Goal: Task Accomplishment & Management: Complete application form

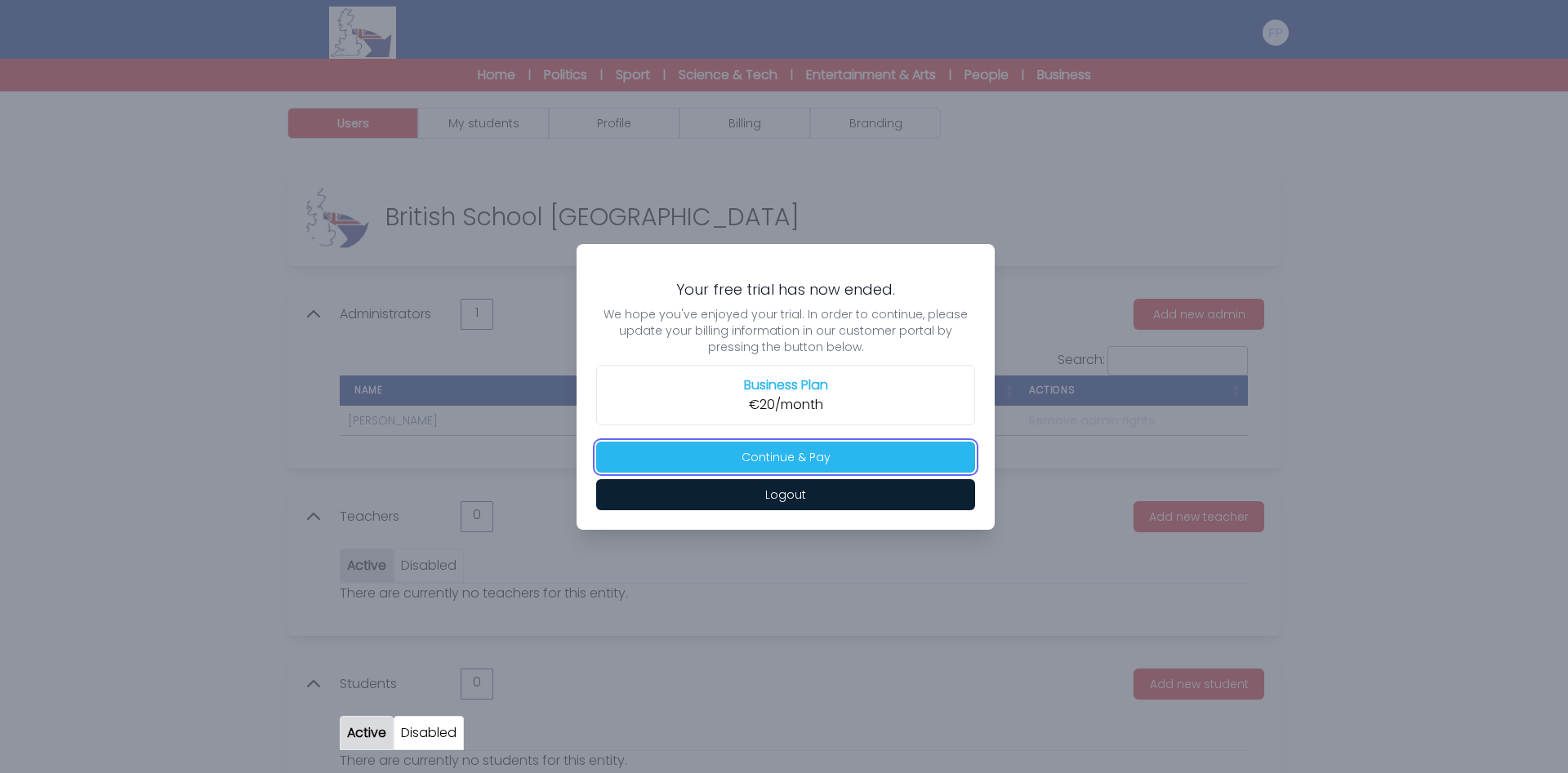
click at [785, 459] on button "Continue & Pay" at bounding box center [786, 457] width 379 height 31
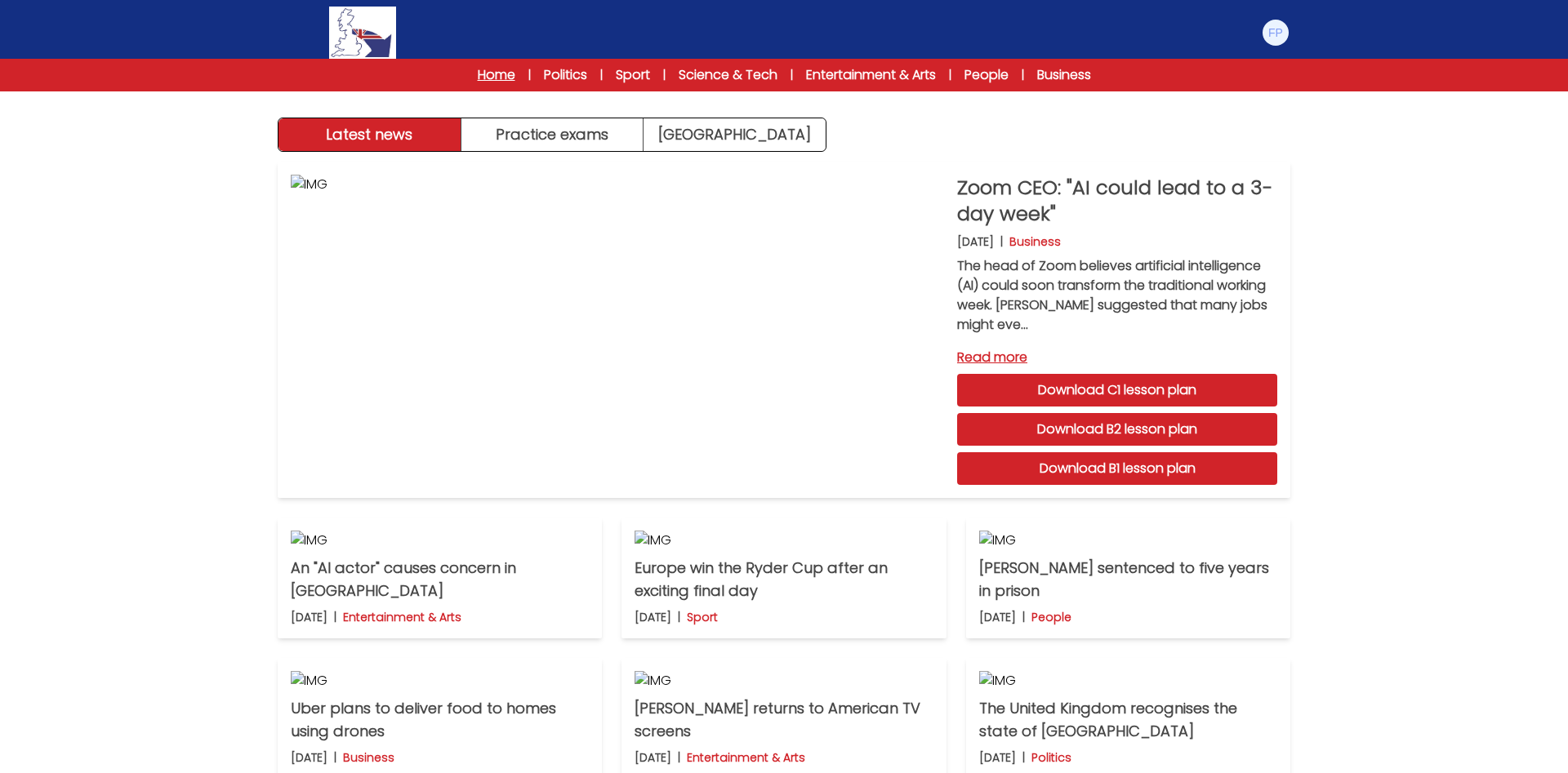
click at [482, 78] on link "Home" at bounding box center [496, 75] width 38 height 19
click at [556, 80] on link "Politics" at bounding box center [565, 75] width 43 height 19
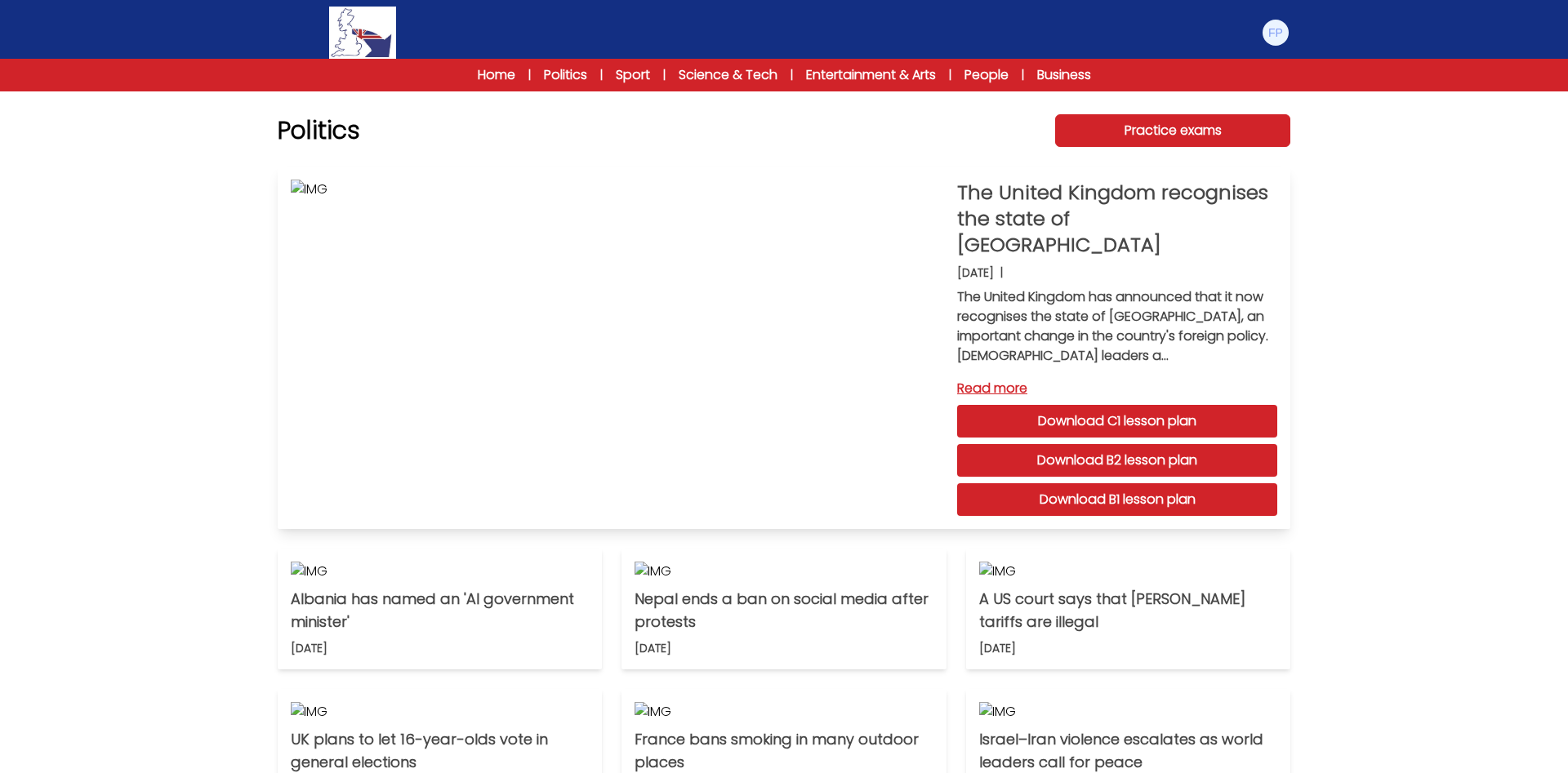
click at [1123, 494] on link "Download B1 lesson plan" at bounding box center [1117, 500] width 320 height 33
click at [1200, 120] on link "Practice exams" at bounding box center [1173, 131] width 236 height 33
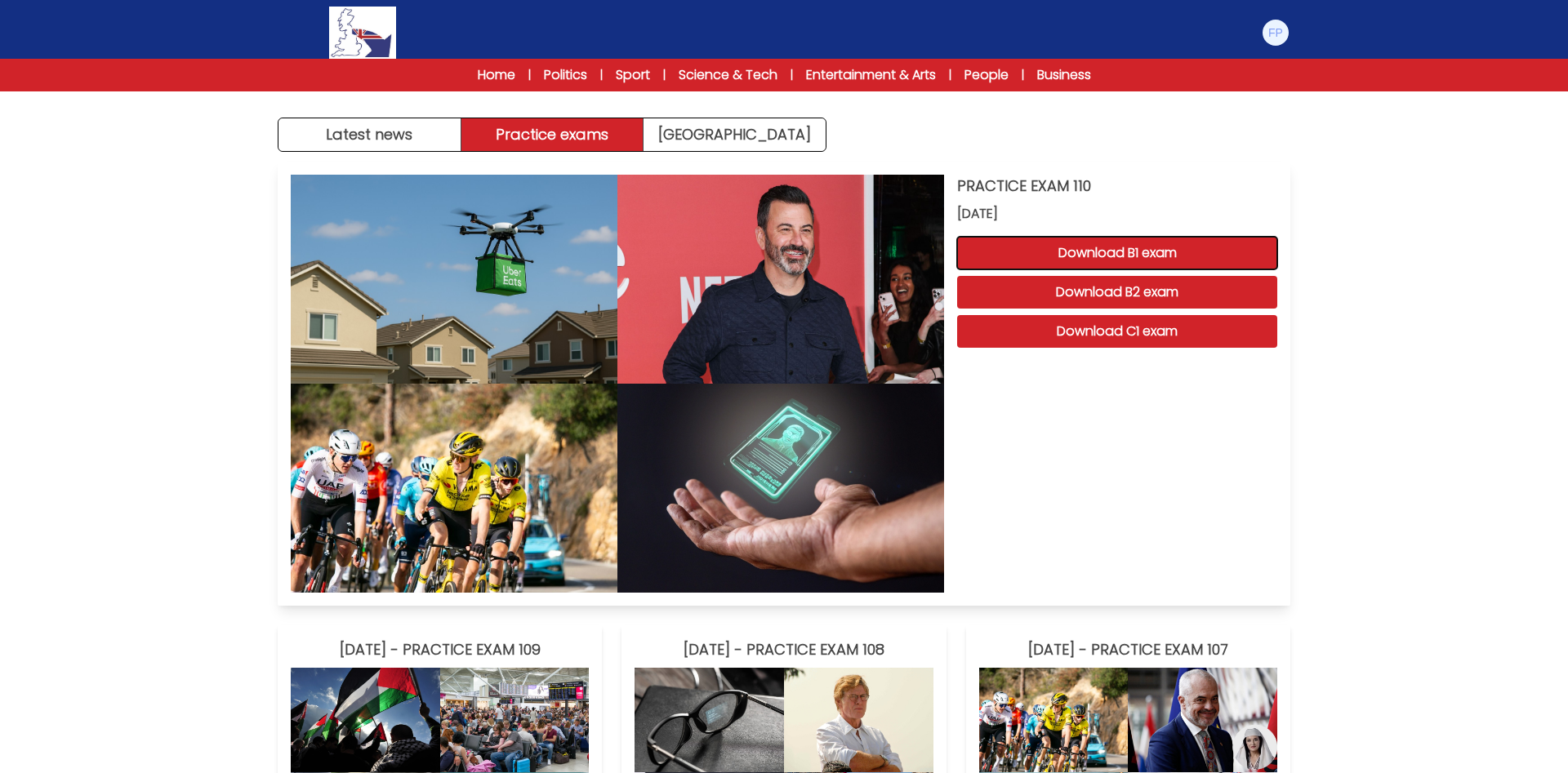
click at [1140, 249] on button "Download B1 exam" at bounding box center [1117, 253] width 320 height 33
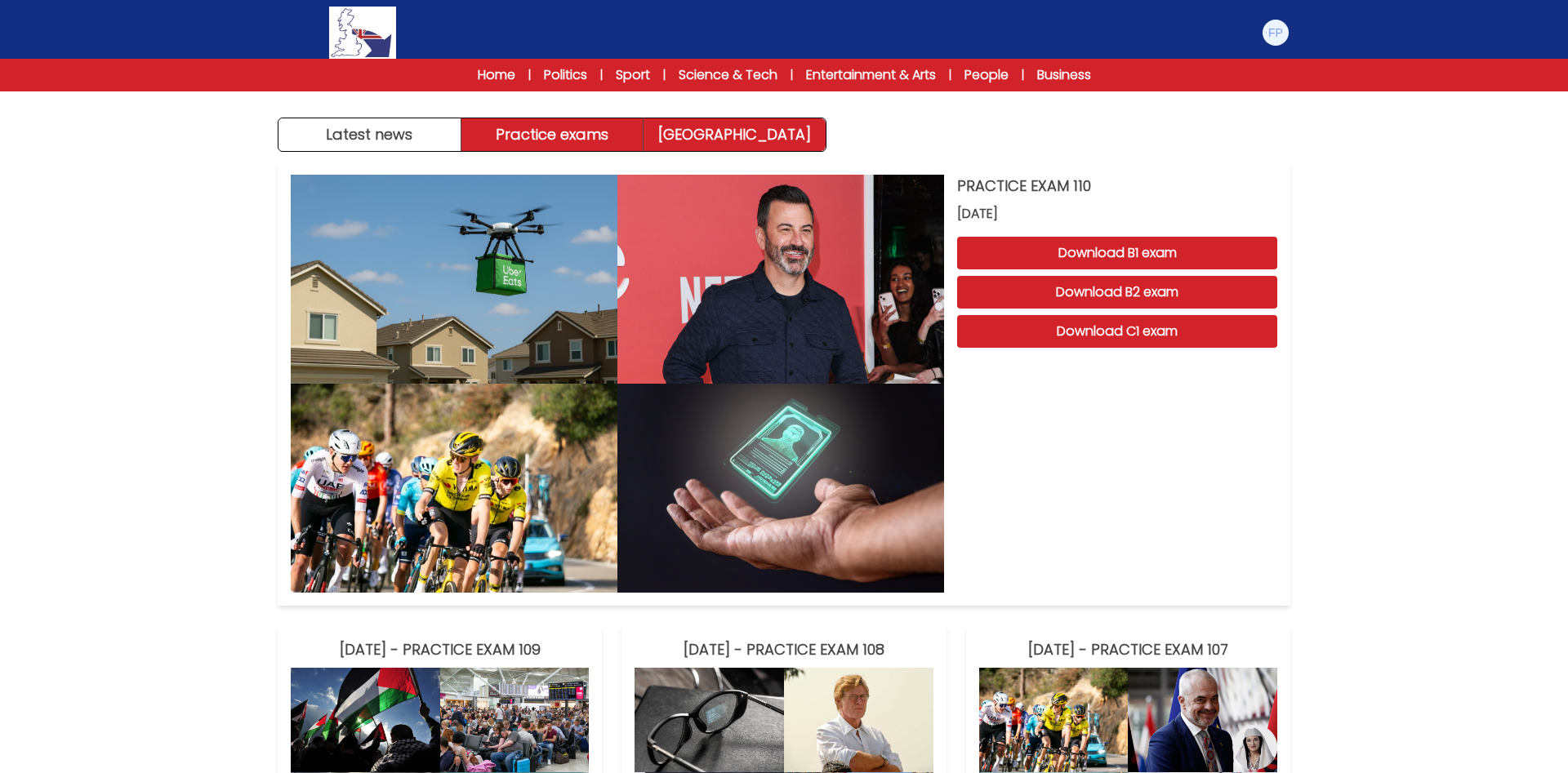
click at [713, 133] on link "Exam Centre" at bounding box center [734, 135] width 182 height 33
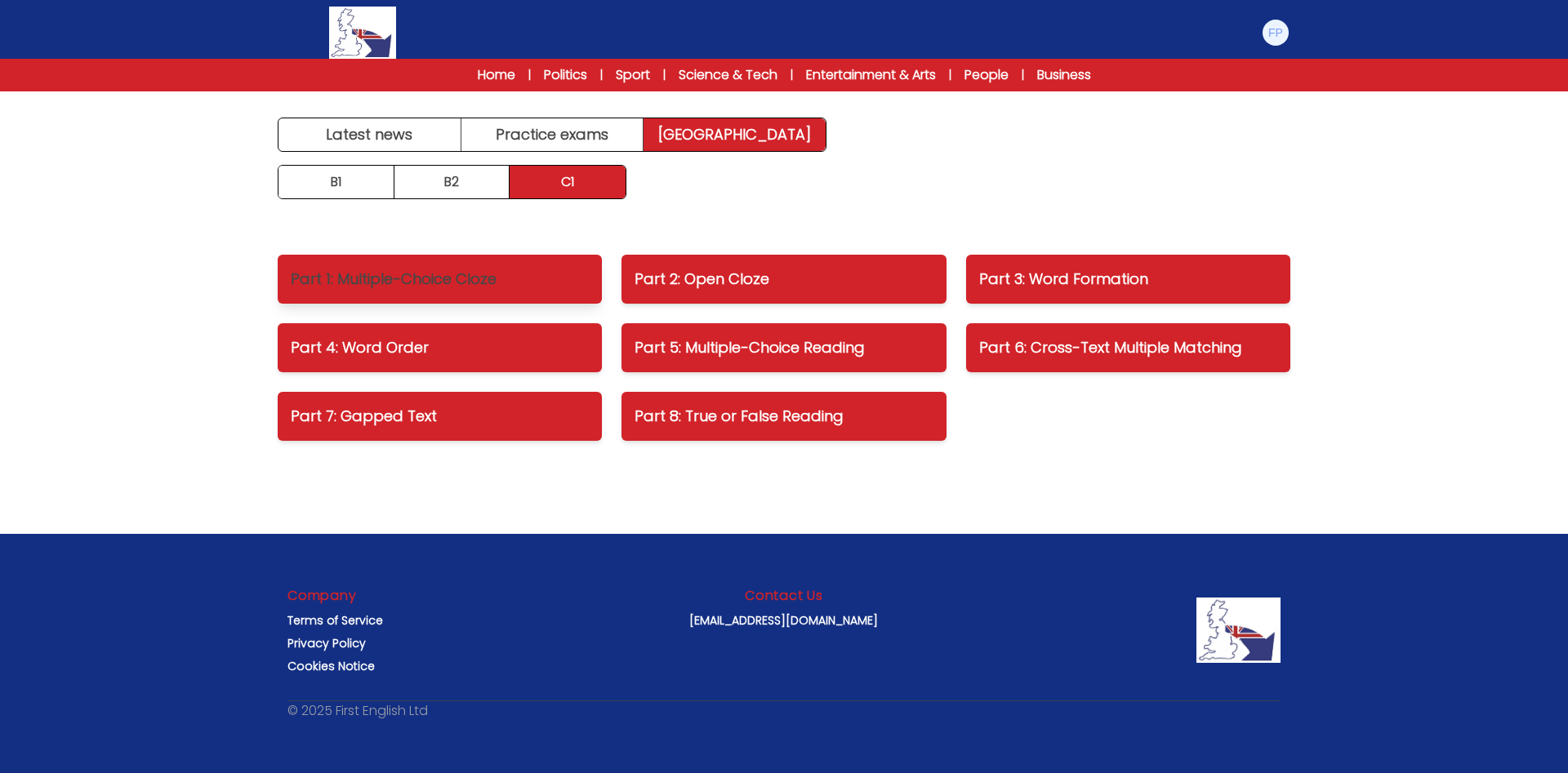
click at [487, 280] on p "Part 1: Multiple-Choice Cloze" at bounding box center [440, 279] width 298 height 23
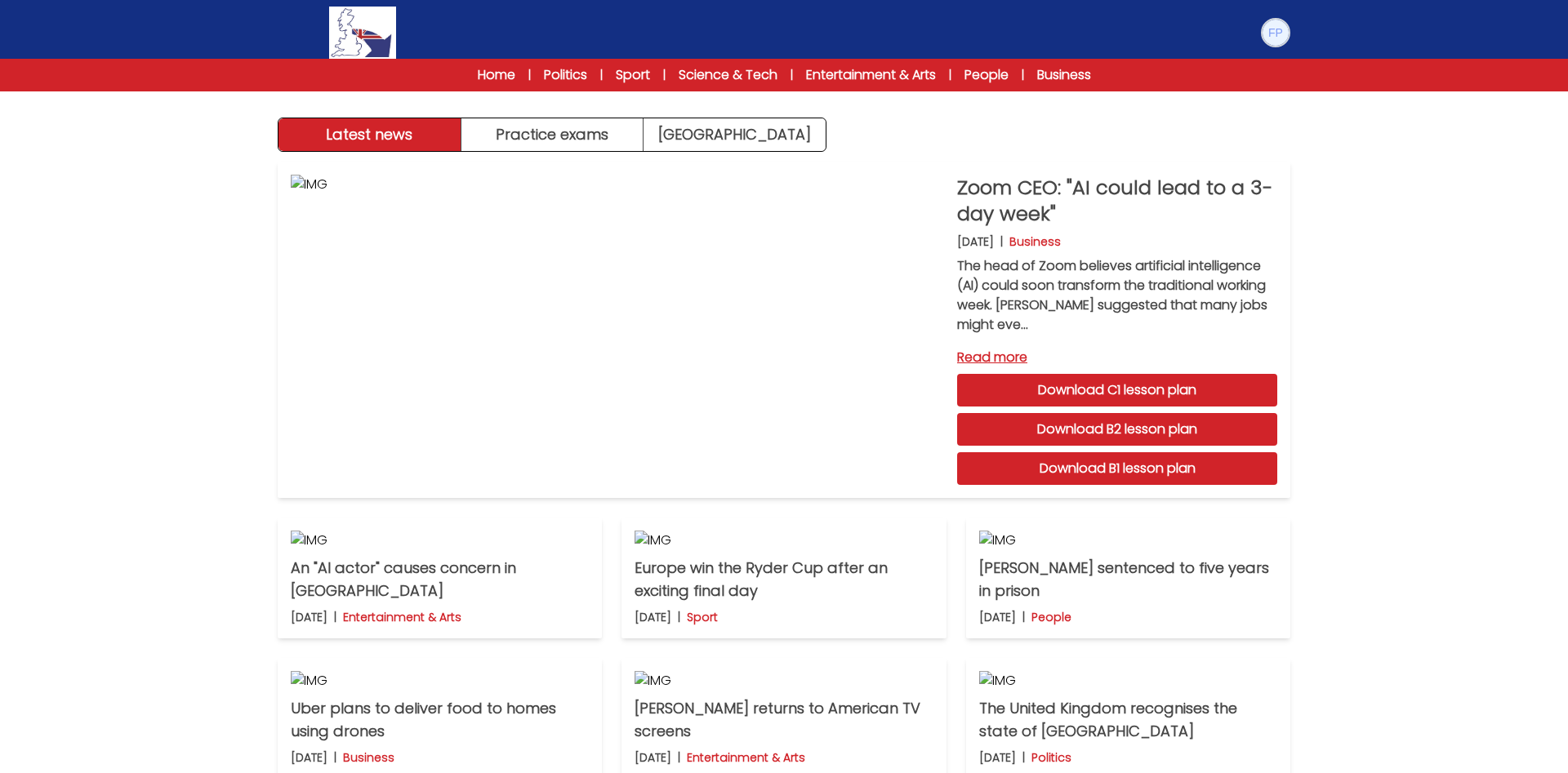
click at [1277, 32] on img at bounding box center [1276, 32] width 26 height 26
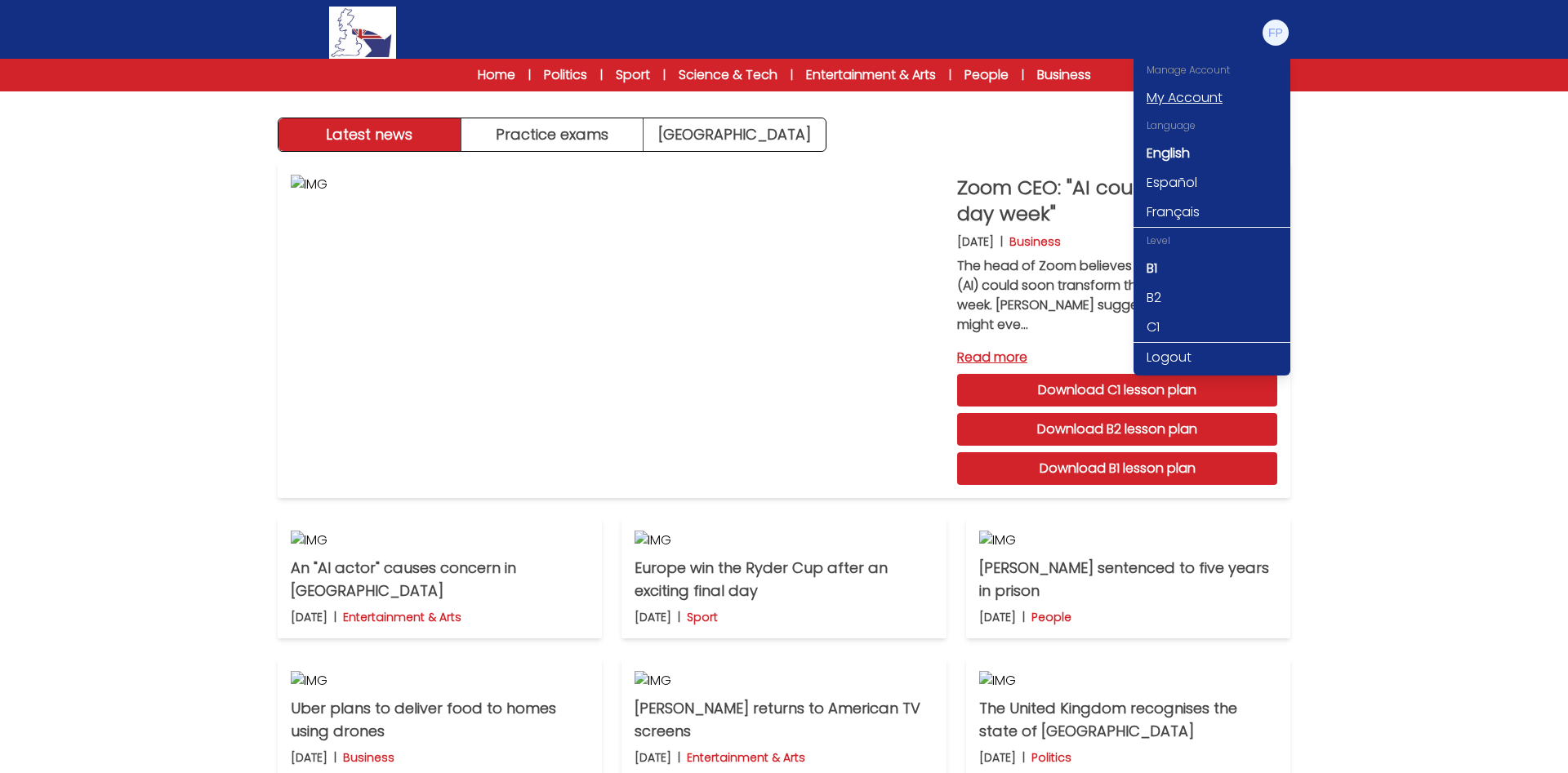
click at [1163, 96] on link "My Account" at bounding box center [1211, 98] width 157 height 30
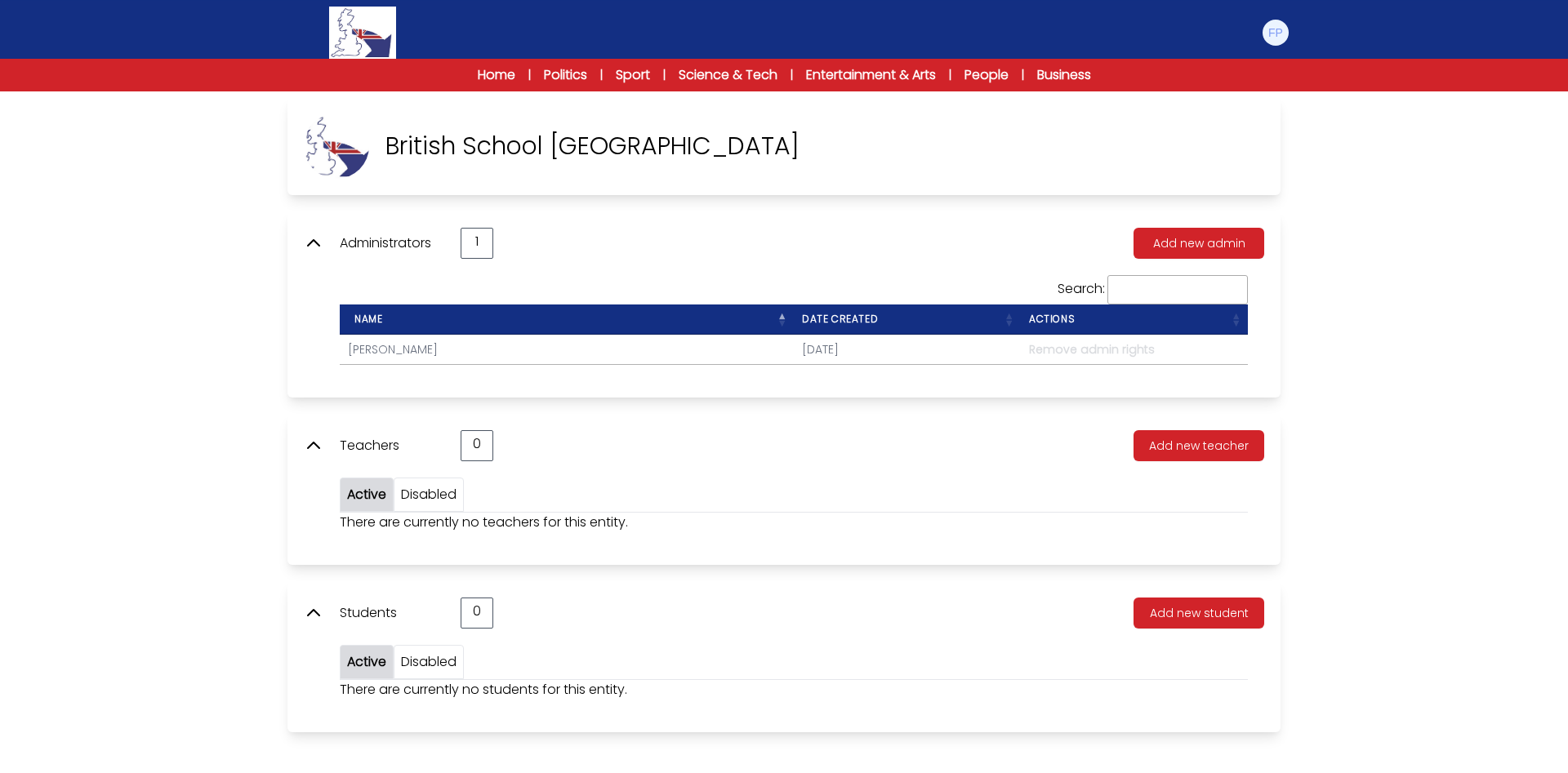
scroll to position [91, 0]
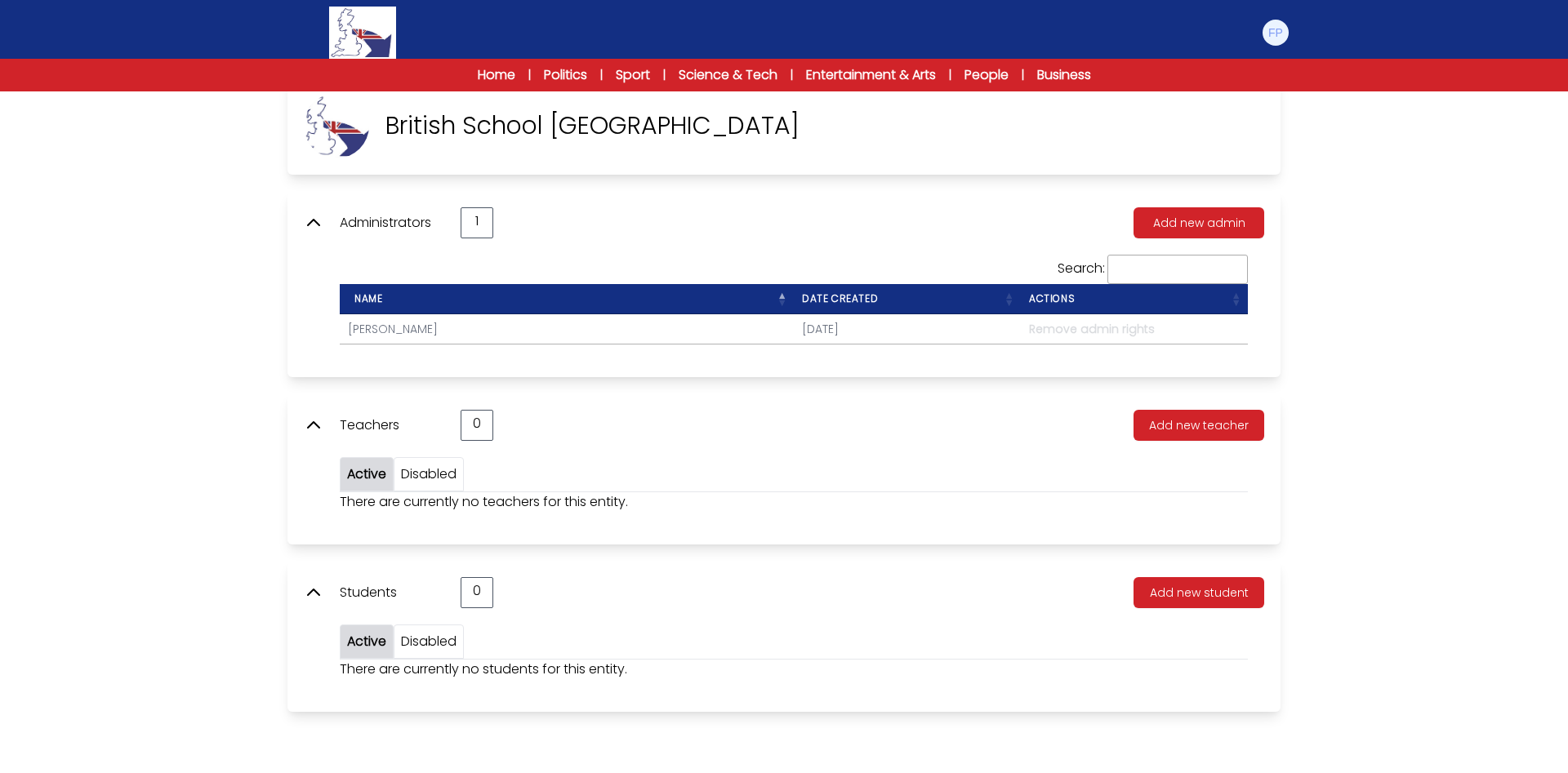
click at [320, 217] on icon at bounding box center [314, 223] width 19 height 19
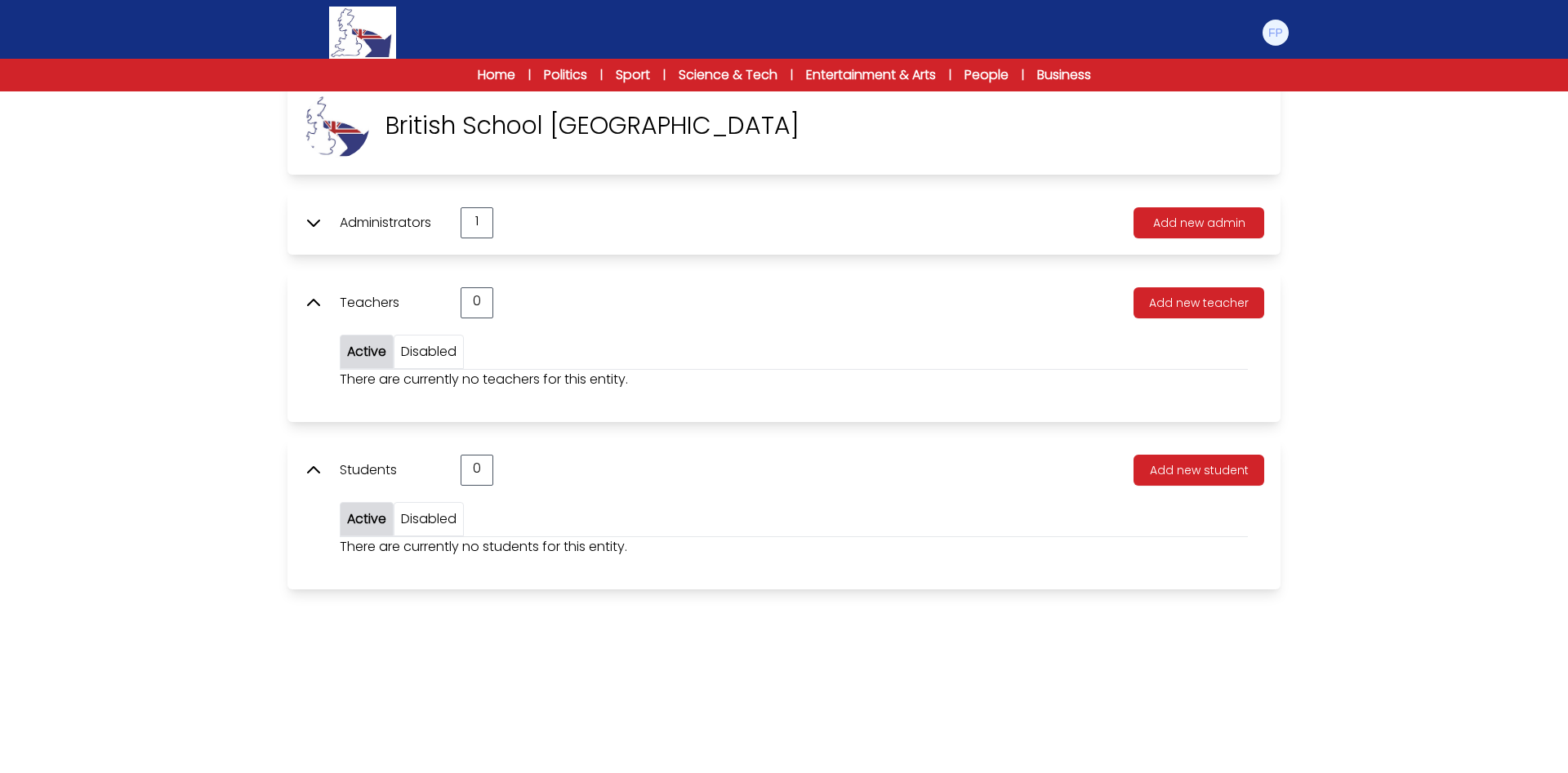
click at [311, 219] on icon at bounding box center [314, 223] width 19 height 19
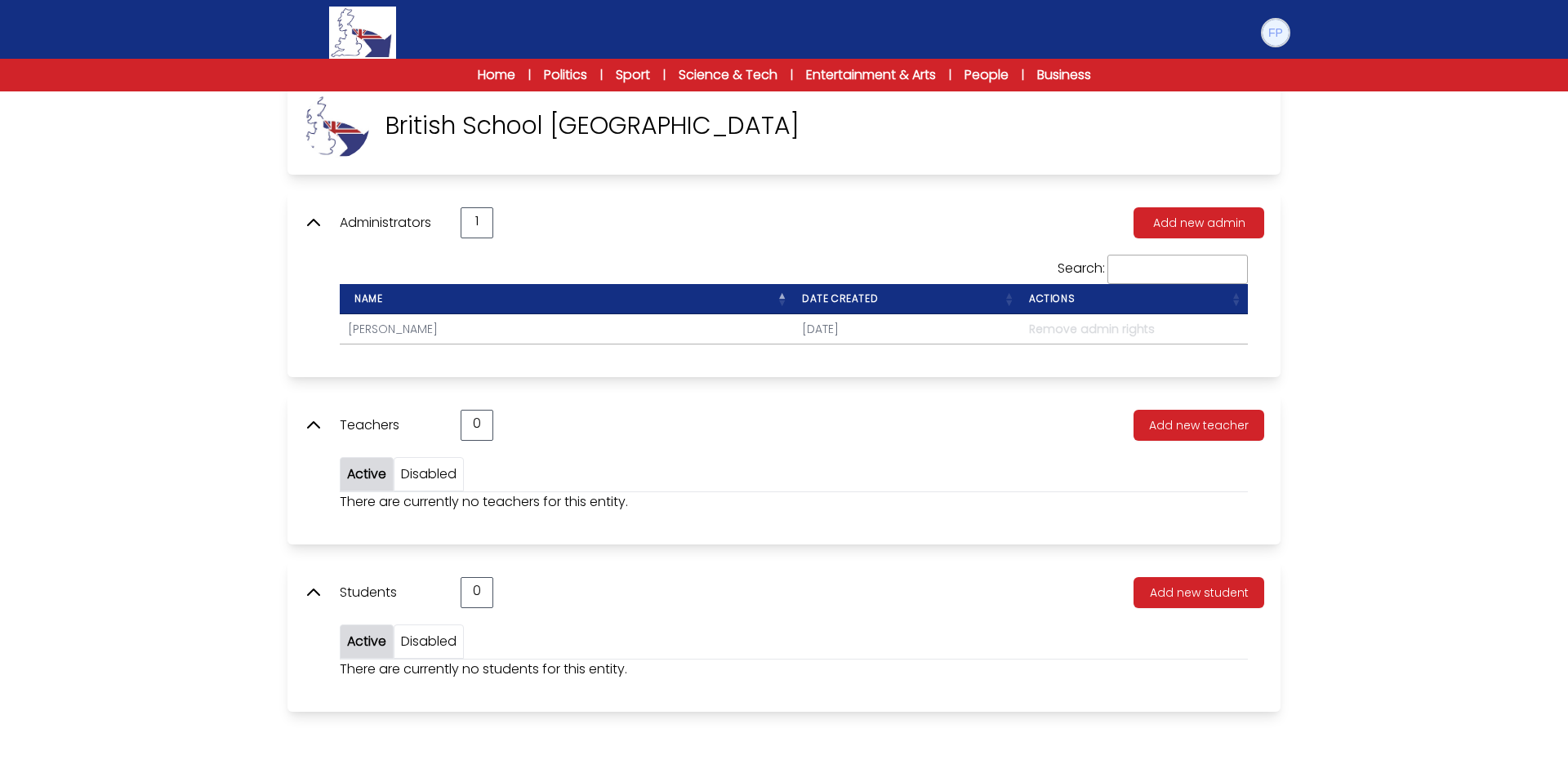
click at [1278, 36] on img at bounding box center [1276, 32] width 26 height 26
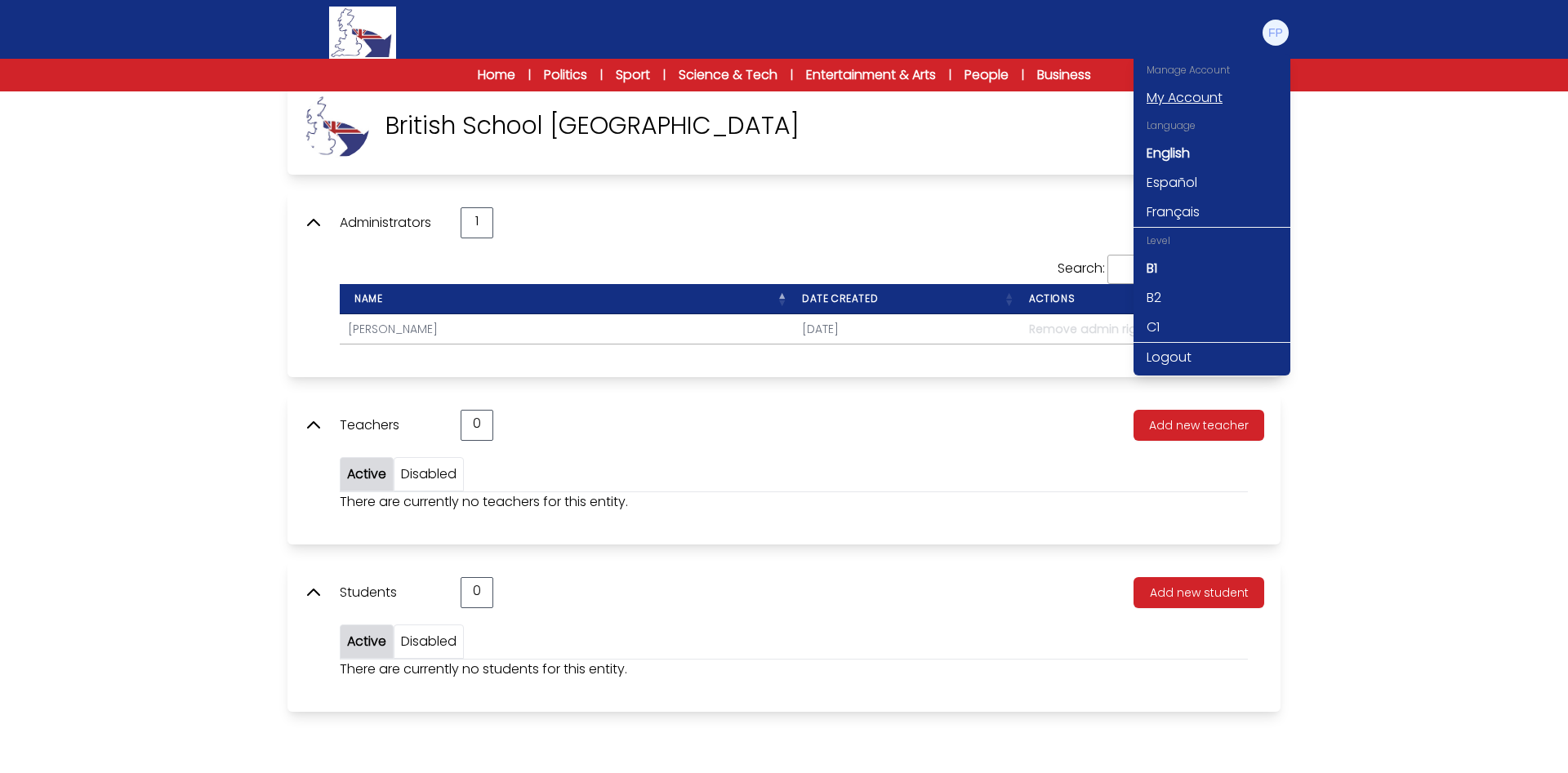
click at [1191, 96] on link "My Account" at bounding box center [1211, 98] width 157 height 30
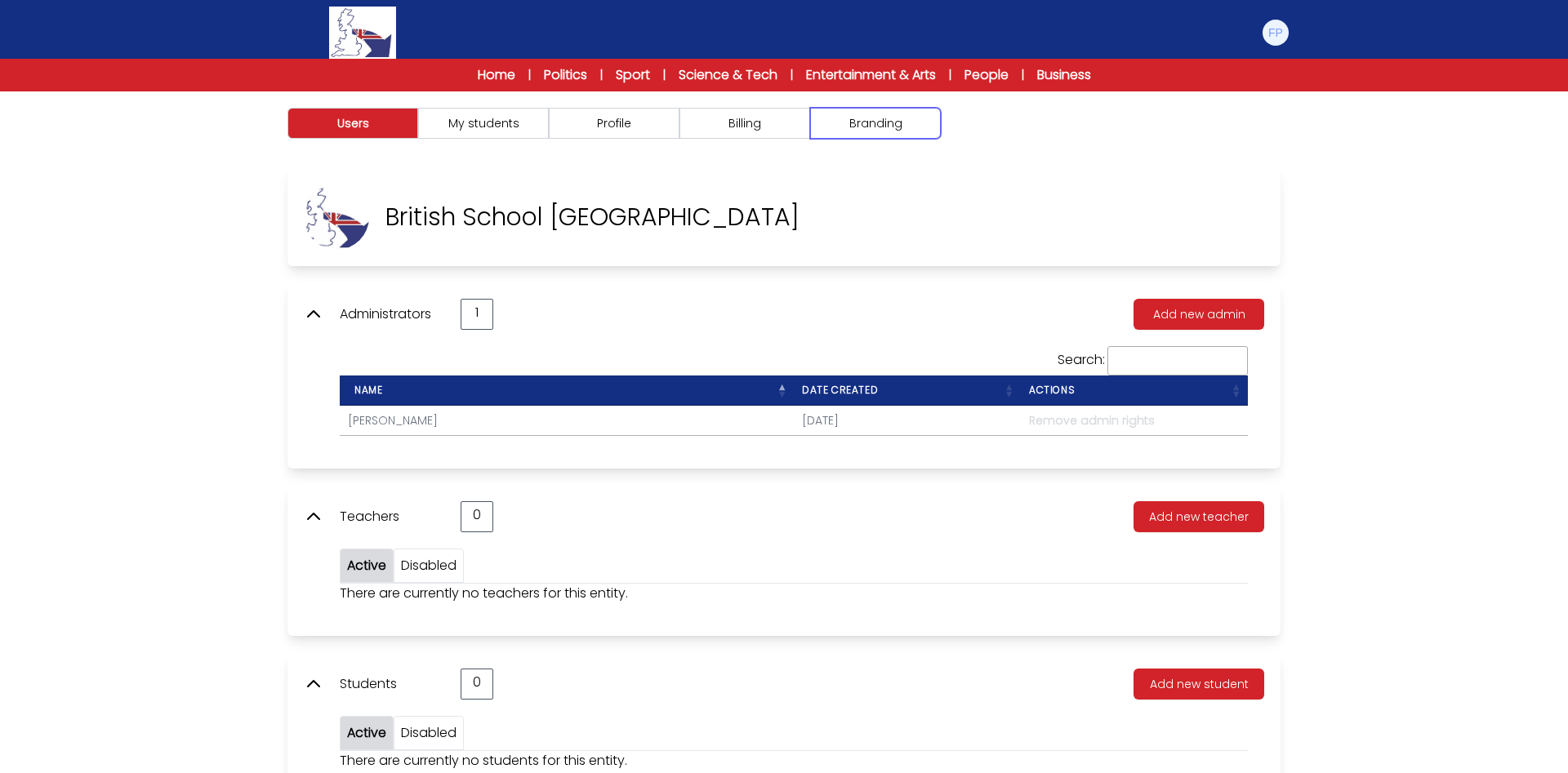
click at [879, 122] on button "Branding" at bounding box center [875, 123] width 131 height 31
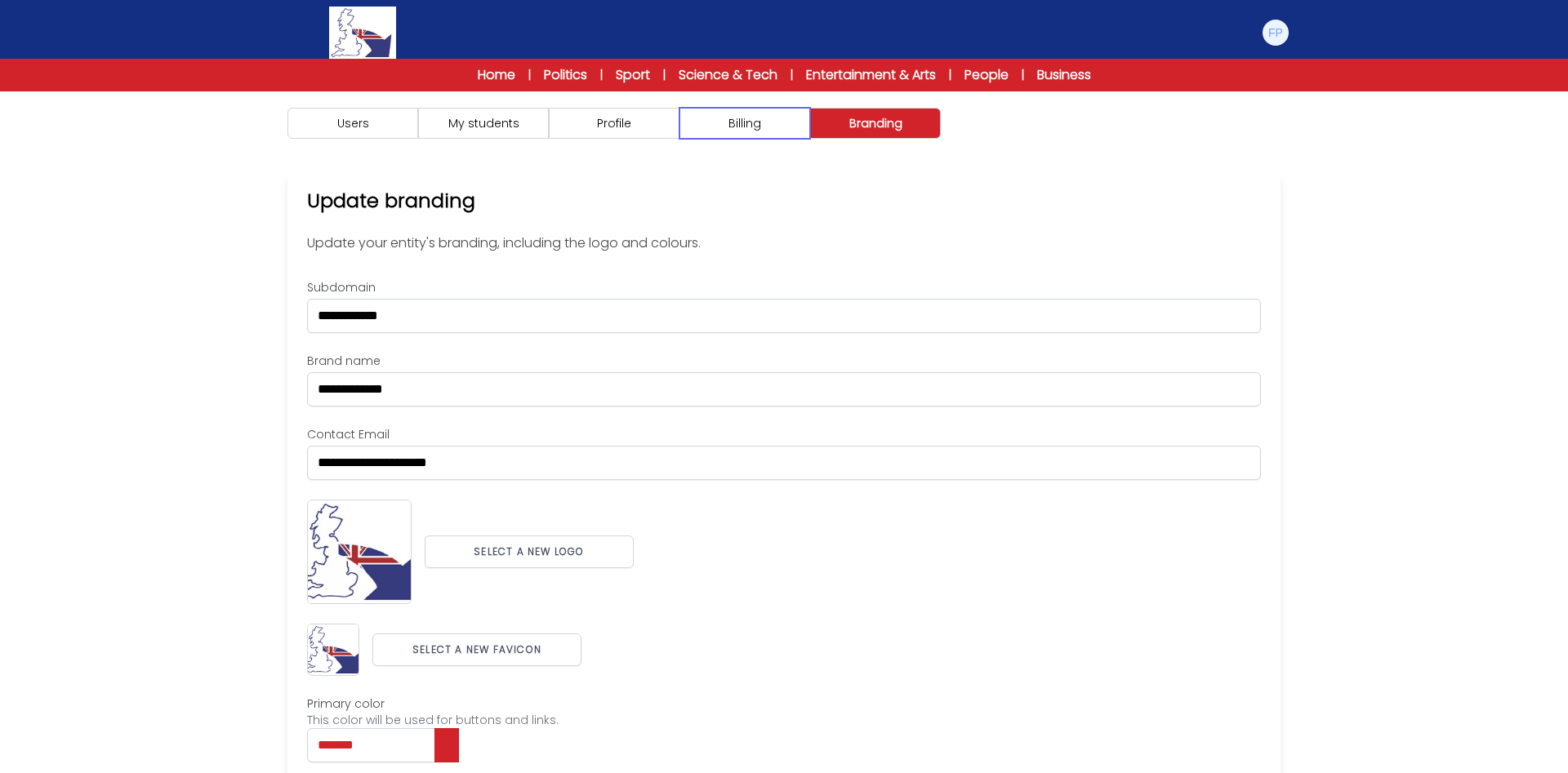
click at [738, 131] on button "Billing" at bounding box center [745, 123] width 131 height 31
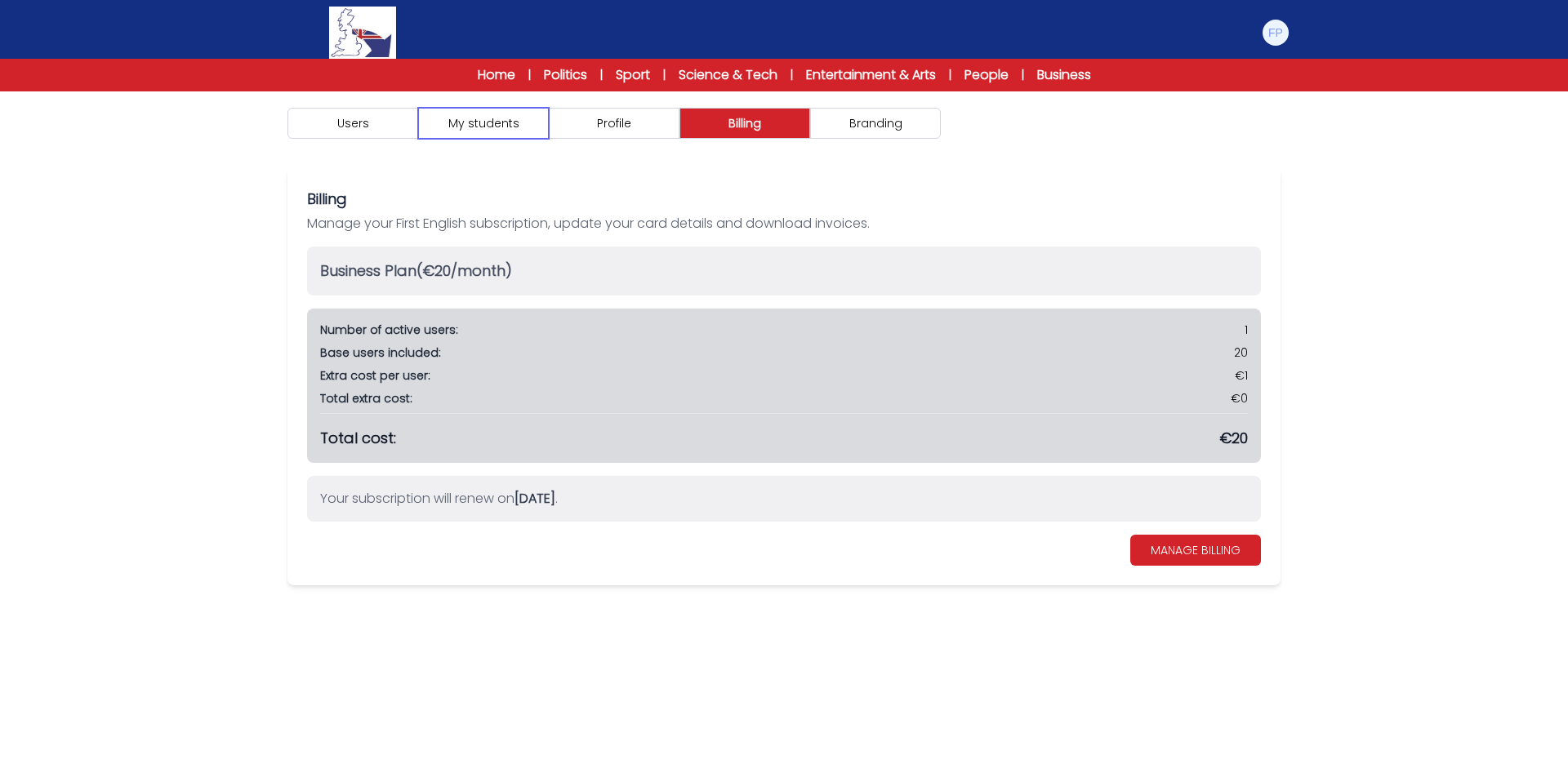
click at [479, 136] on button "My students" at bounding box center [484, 123] width 131 height 31
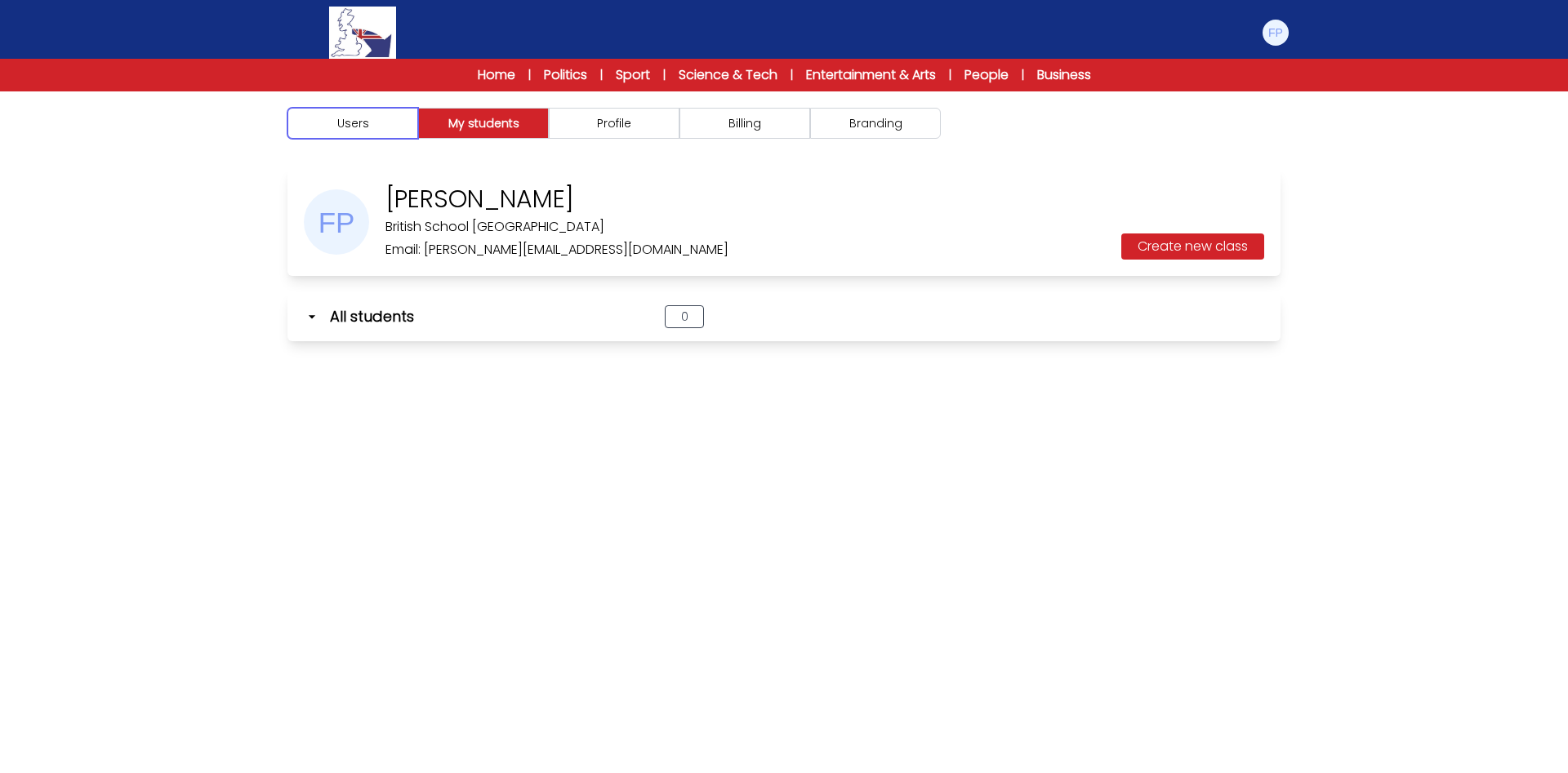
click at [376, 130] on button "Users" at bounding box center [353, 123] width 131 height 31
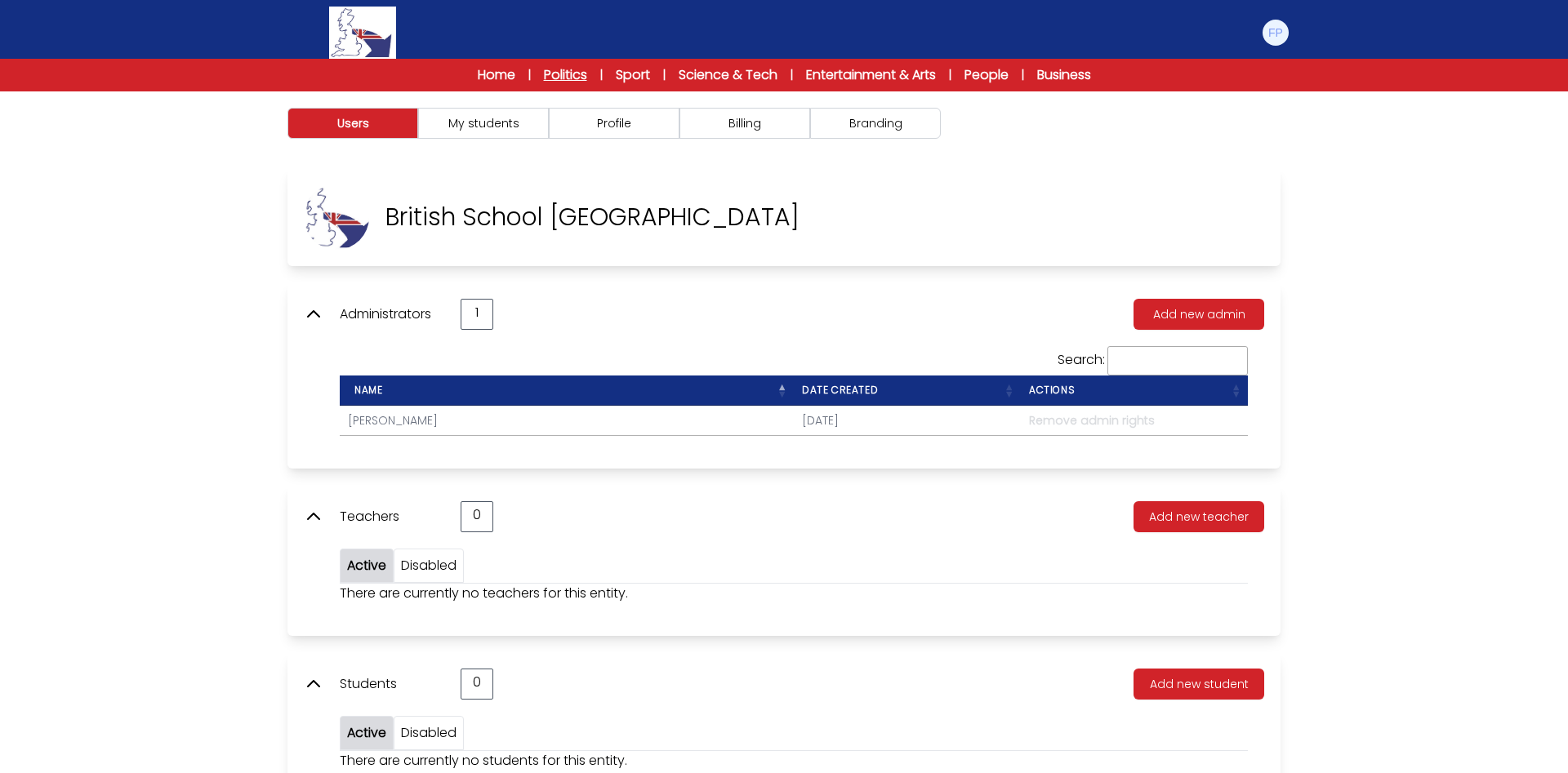
click at [562, 78] on link "Politics" at bounding box center [565, 75] width 43 height 19
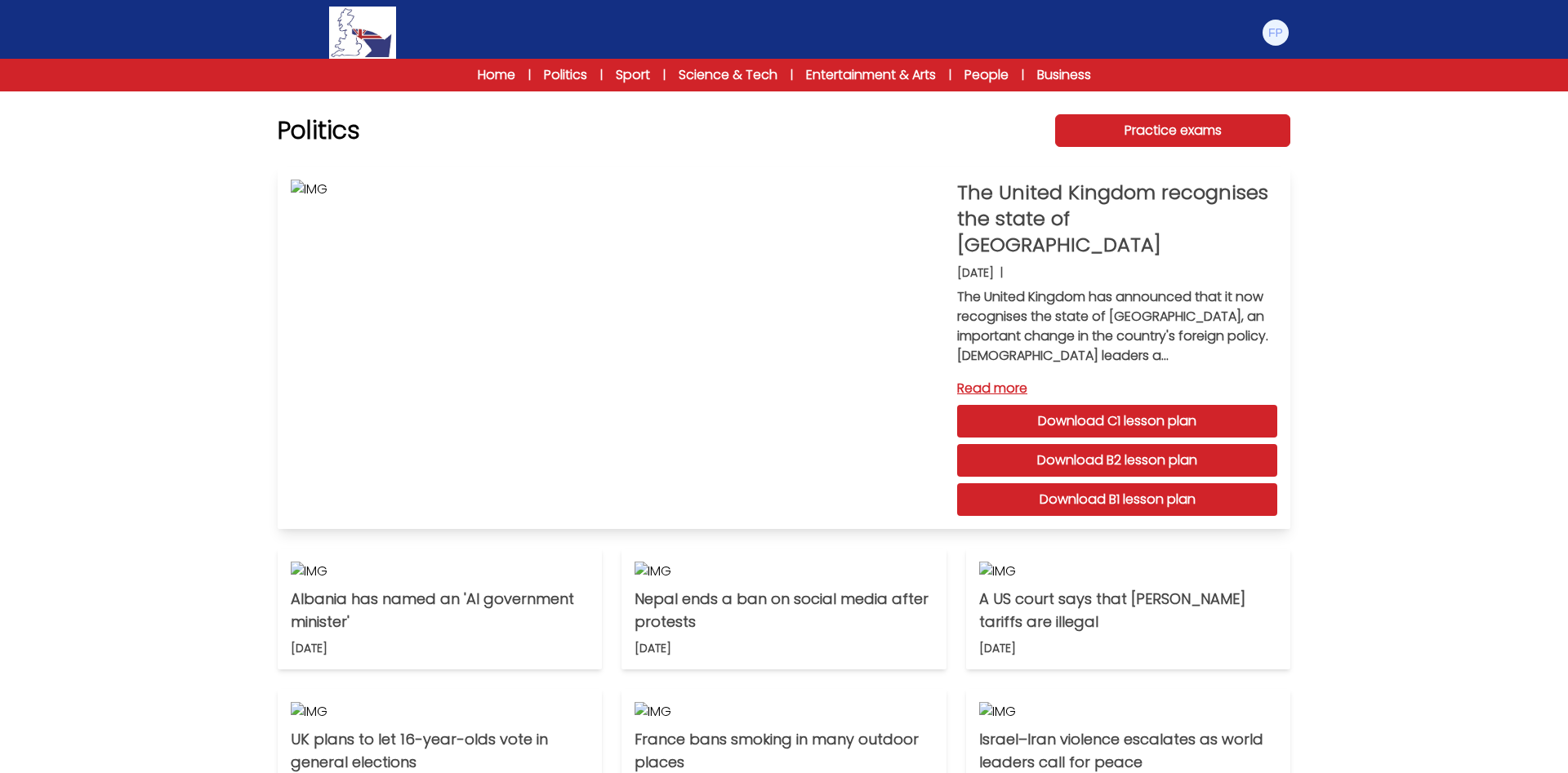
click at [1149, 463] on link "Download B2 lesson plan" at bounding box center [1117, 461] width 320 height 33
click at [717, 66] on link "Science & Tech" at bounding box center [728, 75] width 99 height 19
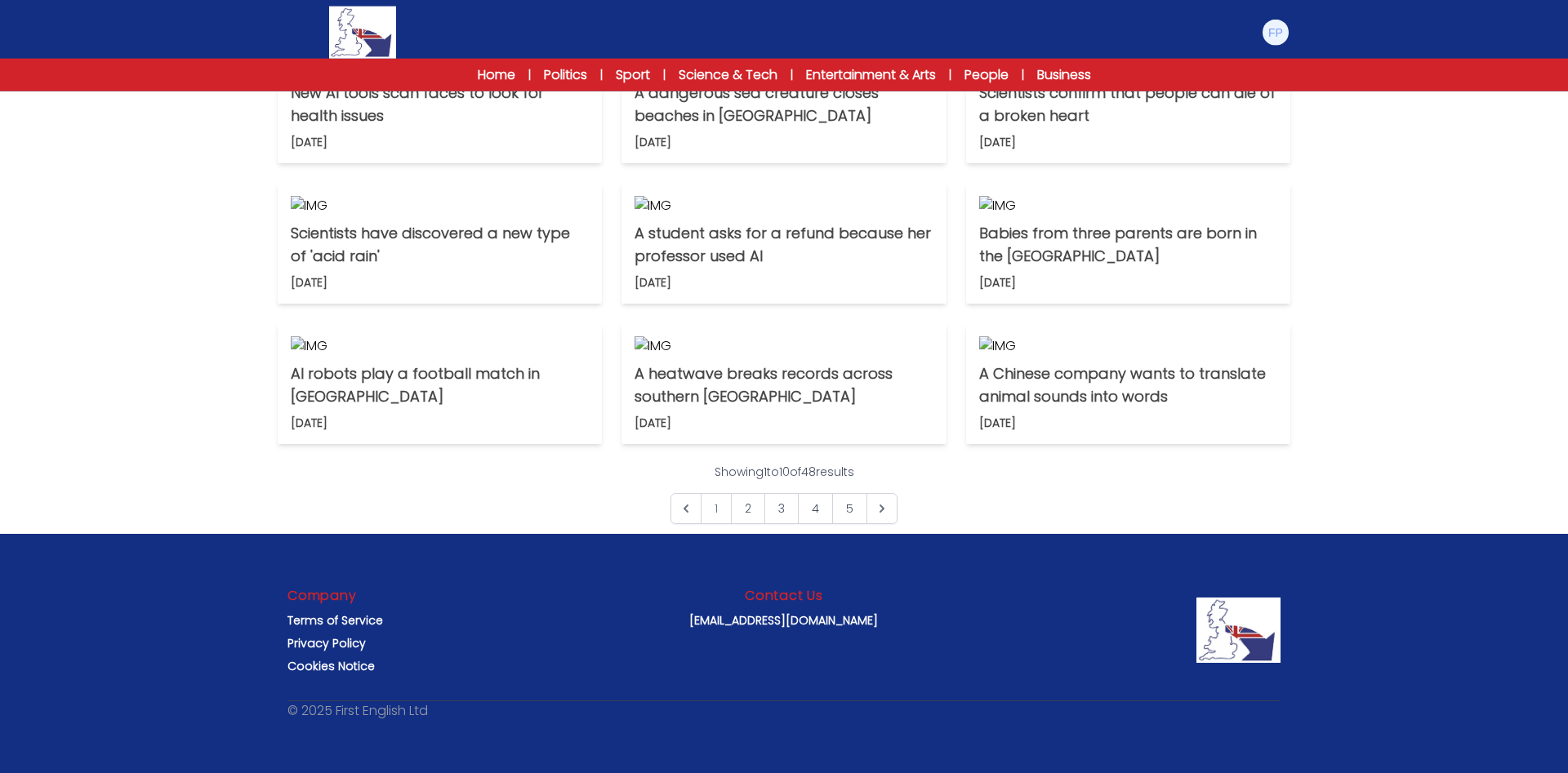
scroll to position [1142, 0]
click at [1273, 33] on img at bounding box center [1276, 32] width 26 height 26
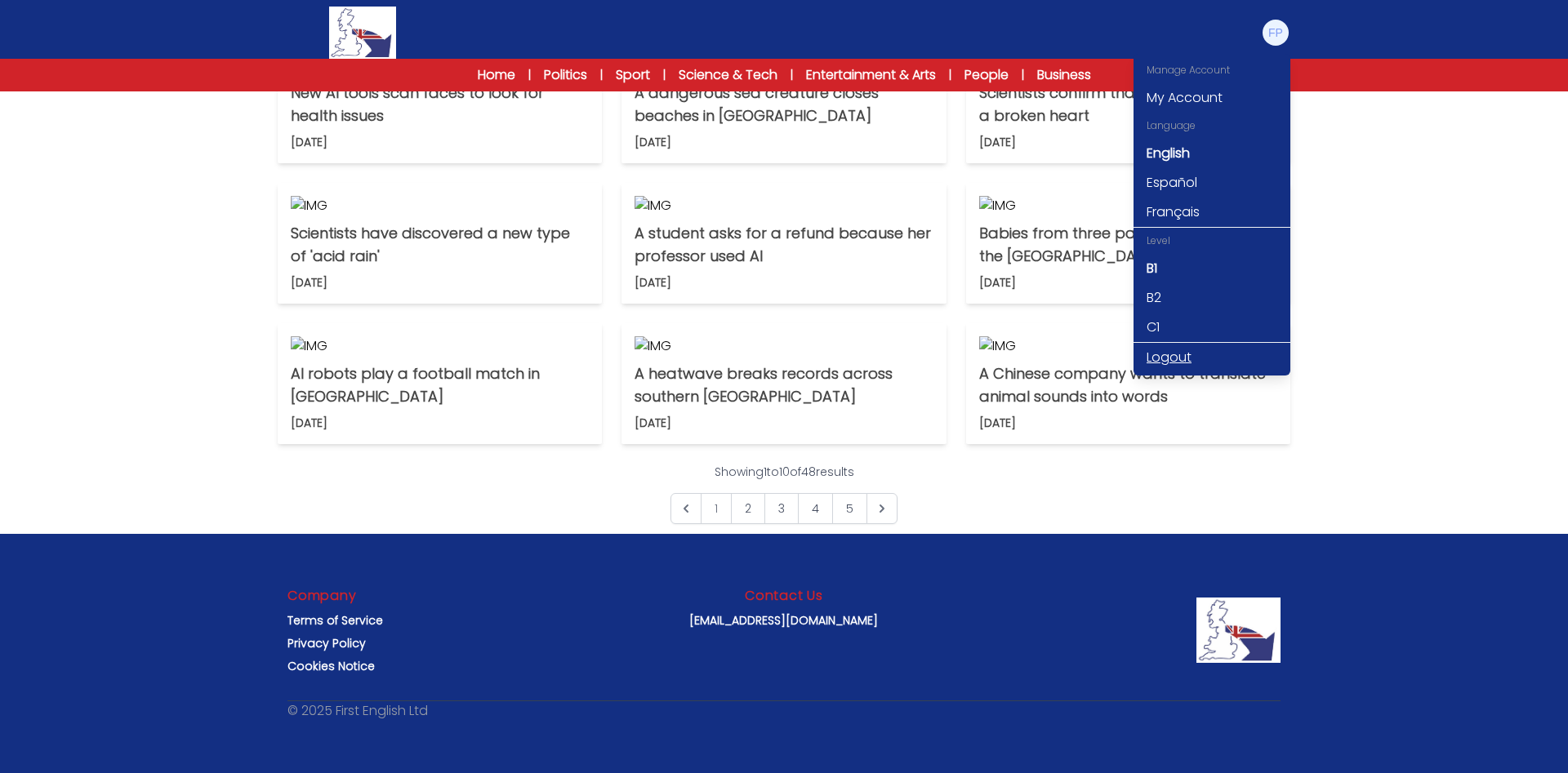
click at [1200, 349] on link "Logout" at bounding box center [1211, 358] width 157 height 30
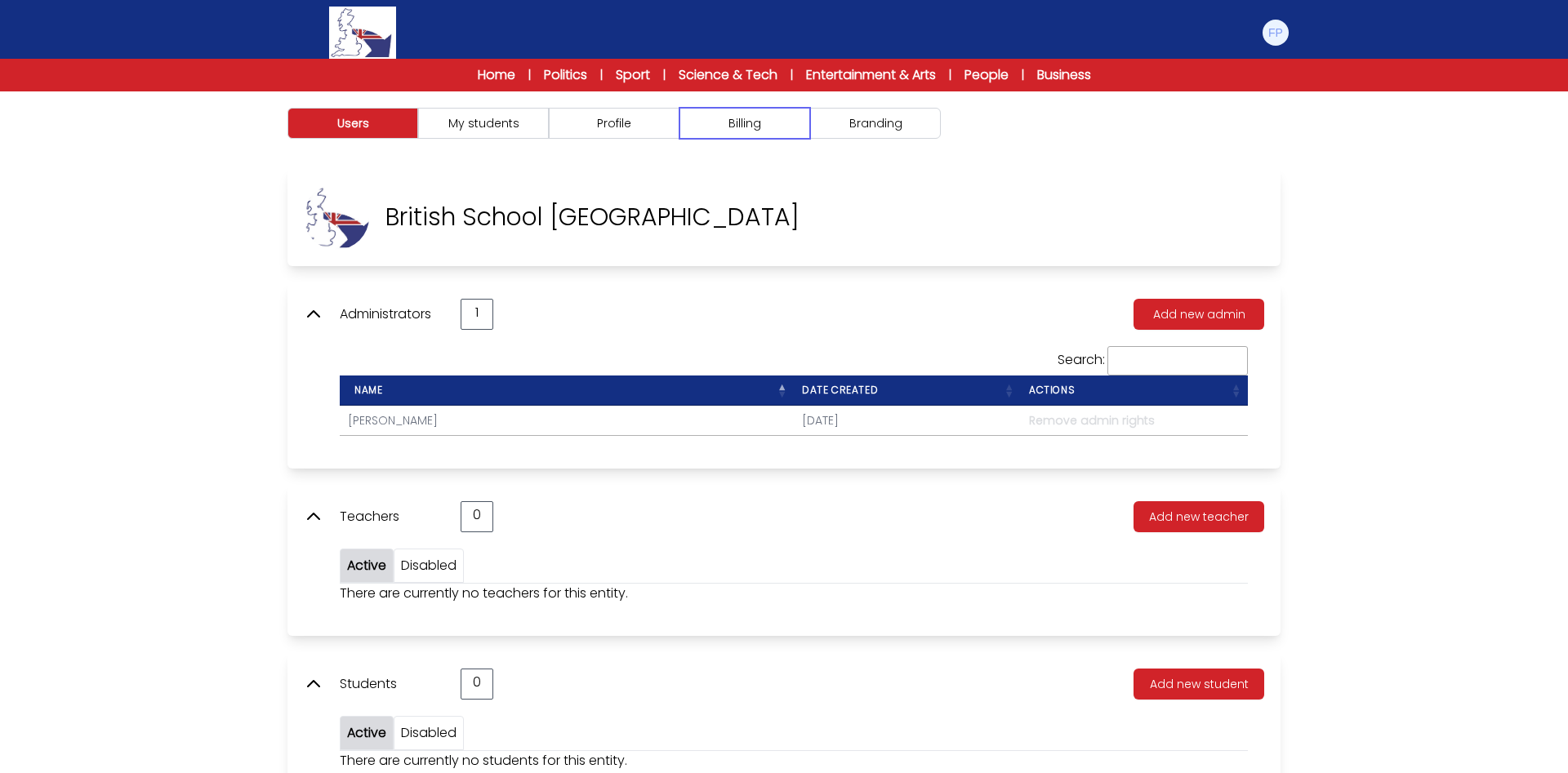
click at [776, 122] on button "Billing" at bounding box center [745, 123] width 131 height 31
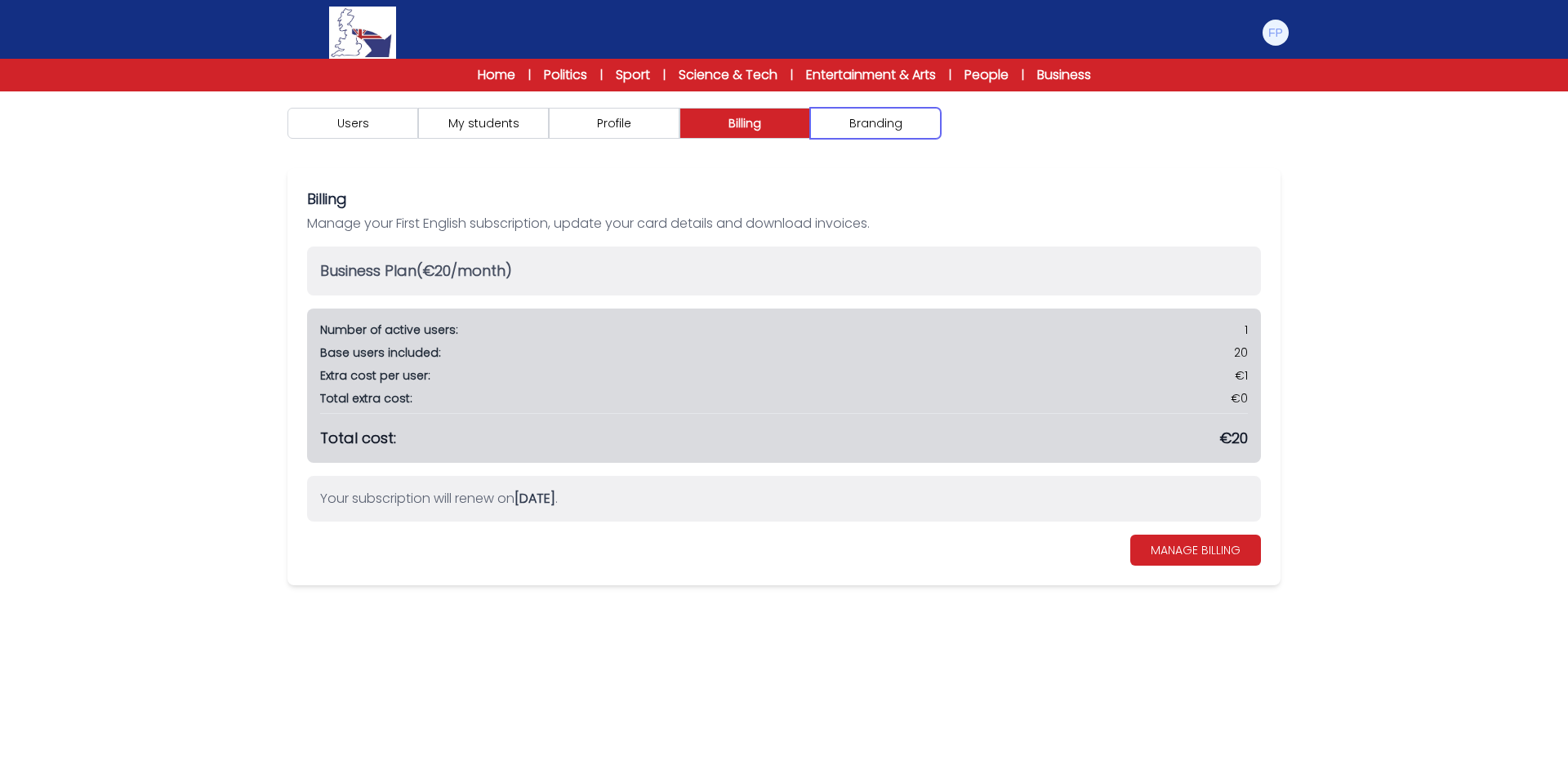
click at [859, 127] on button "Branding" at bounding box center [875, 123] width 131 height 31
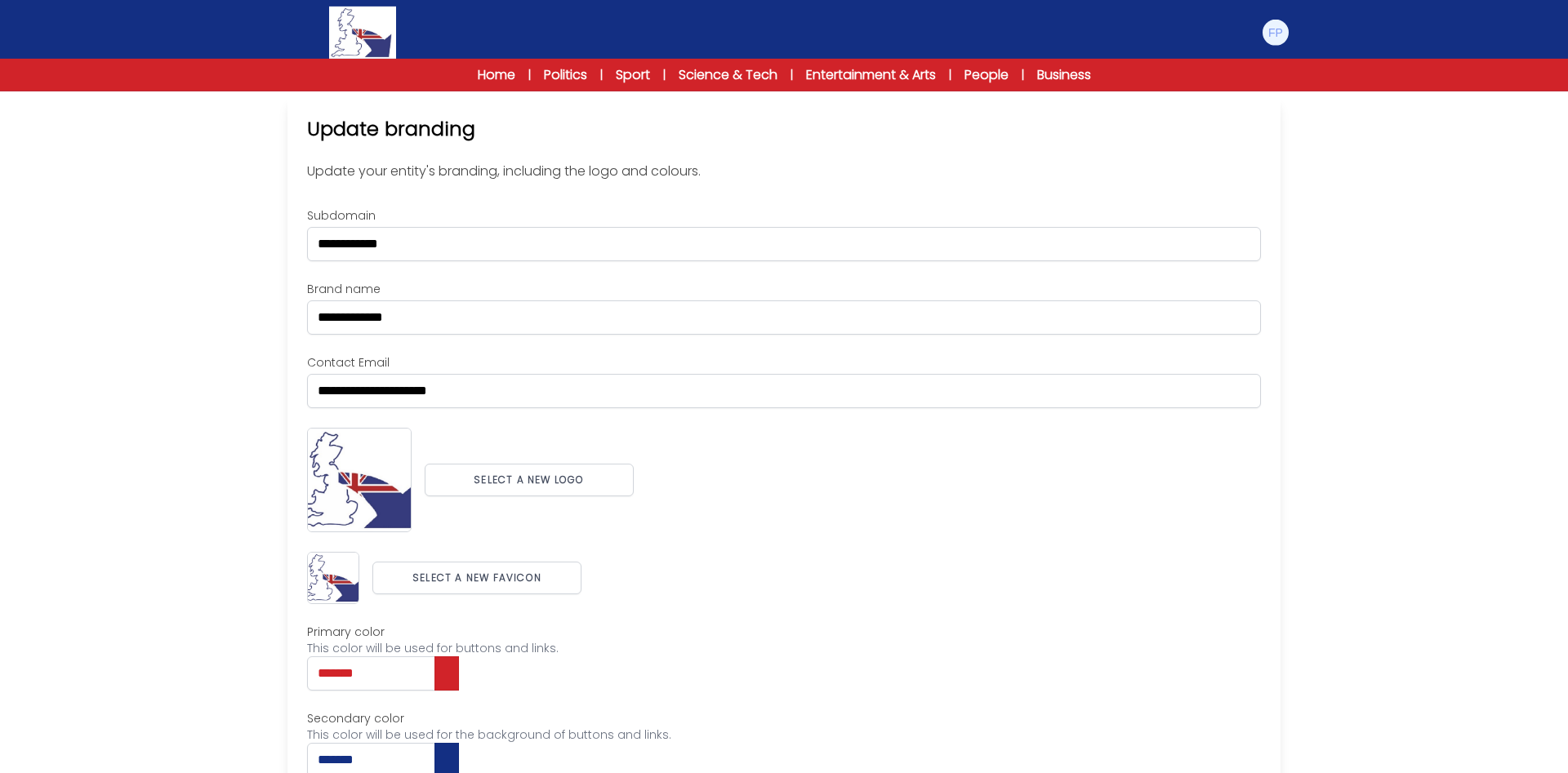
scroll to position [38, 0]
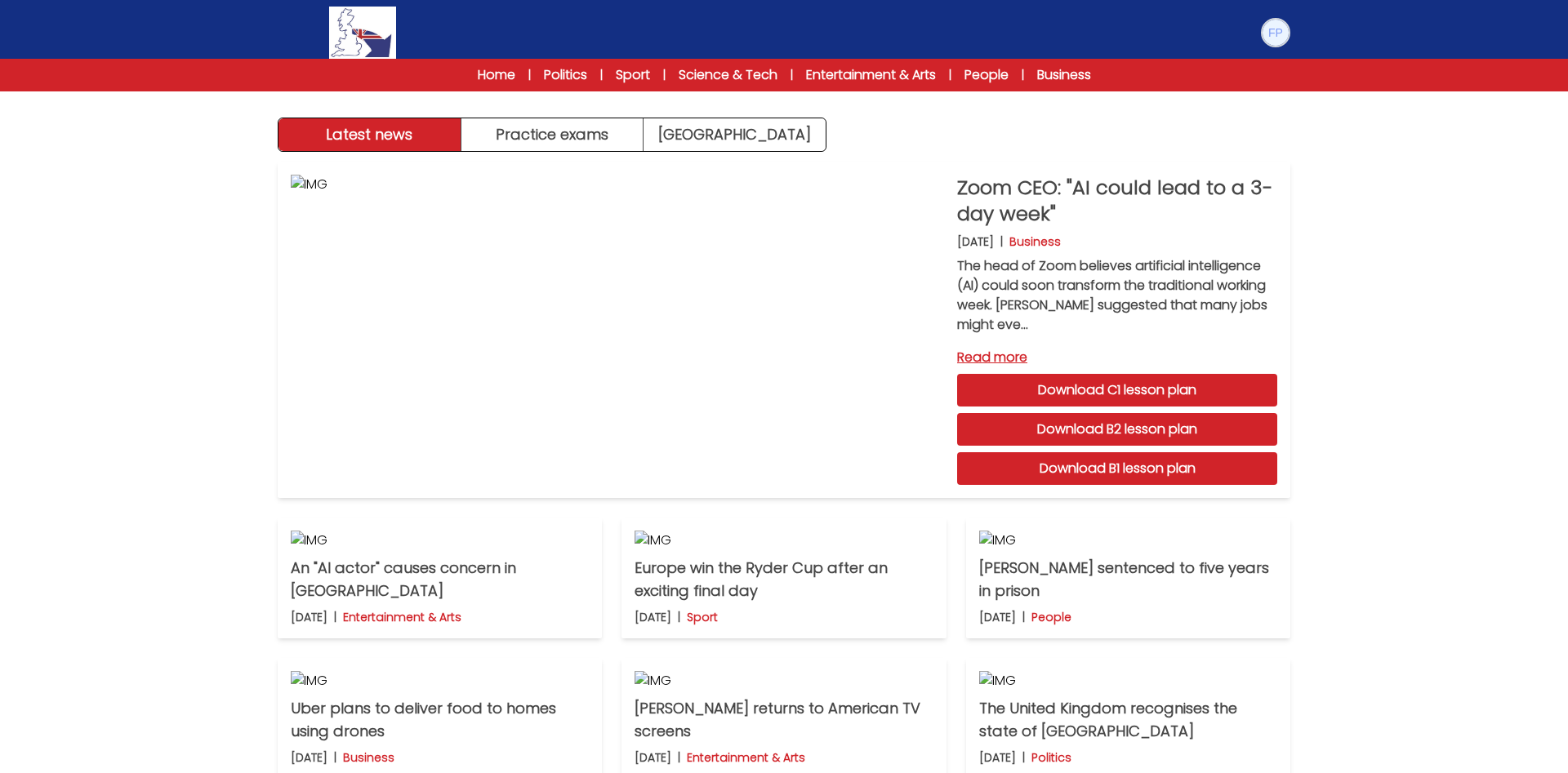
click at [1277, 30] on img at bounding box center [1276, 32] width 26 height 26
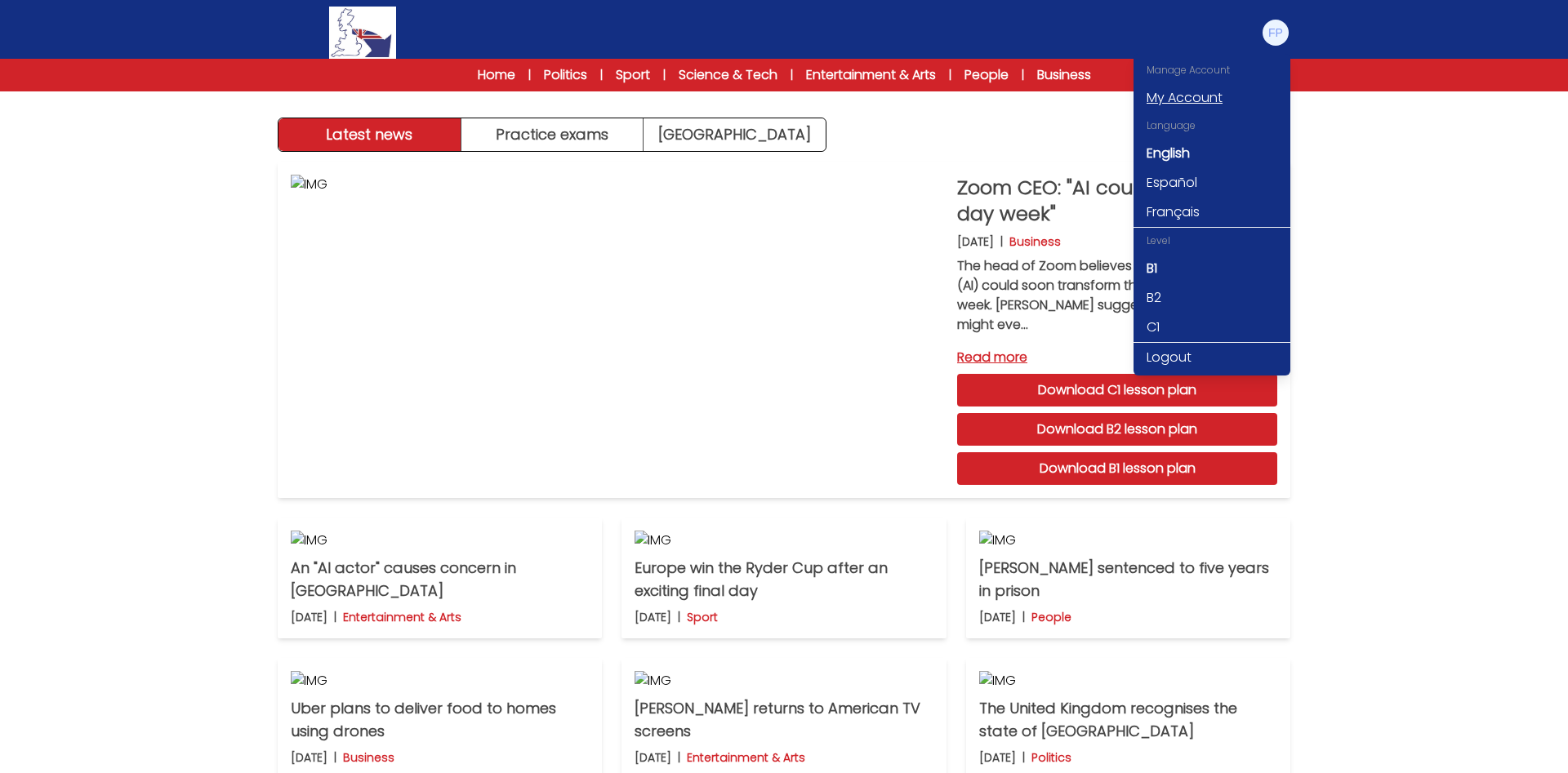
click at [1209, 100] on link "My Account" at bounding box center [1211, 98] width 157 height 30
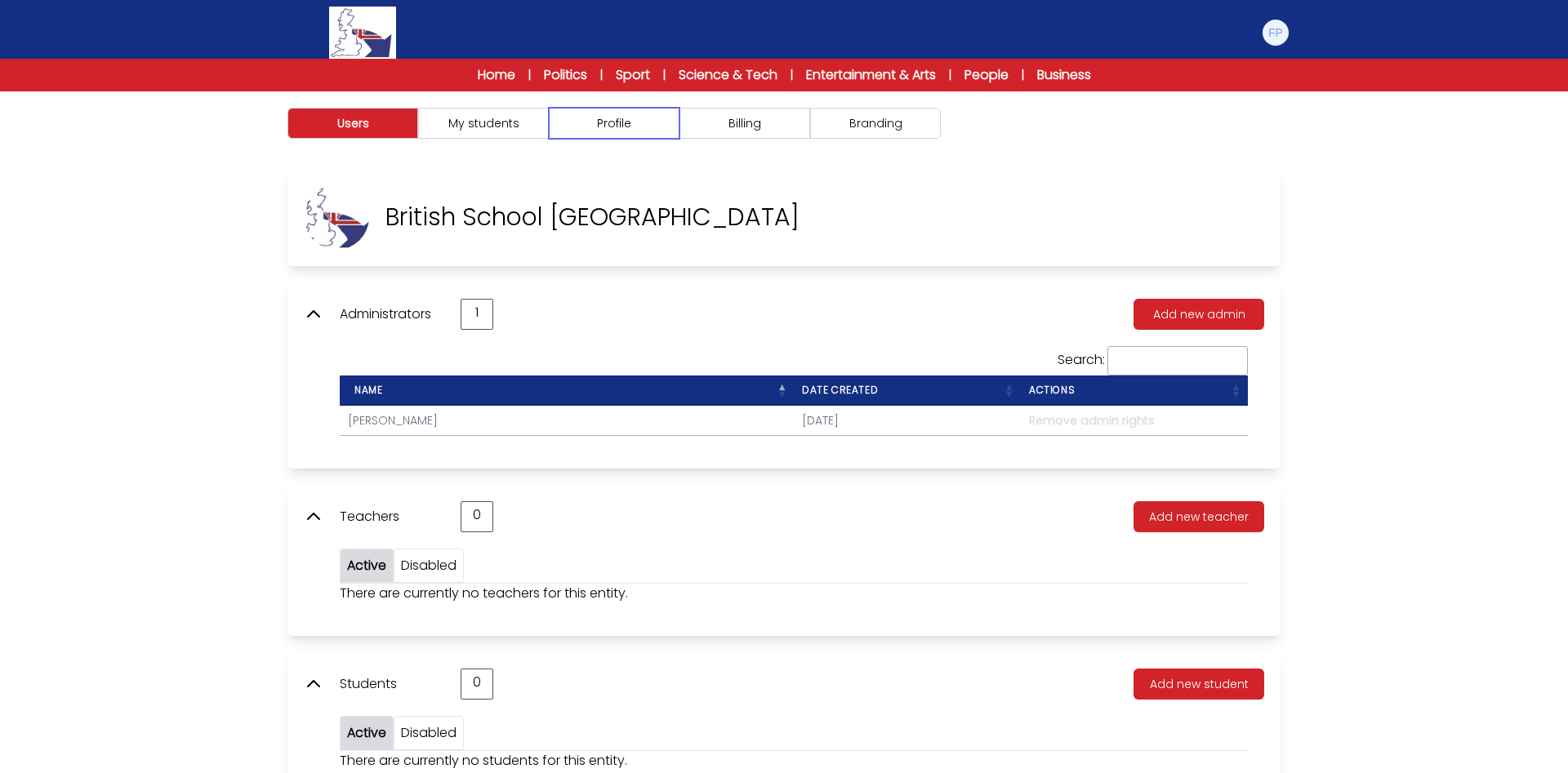
click at [629, 123] on button "Profile" at bounding box center [615, 123] width 131 height 31
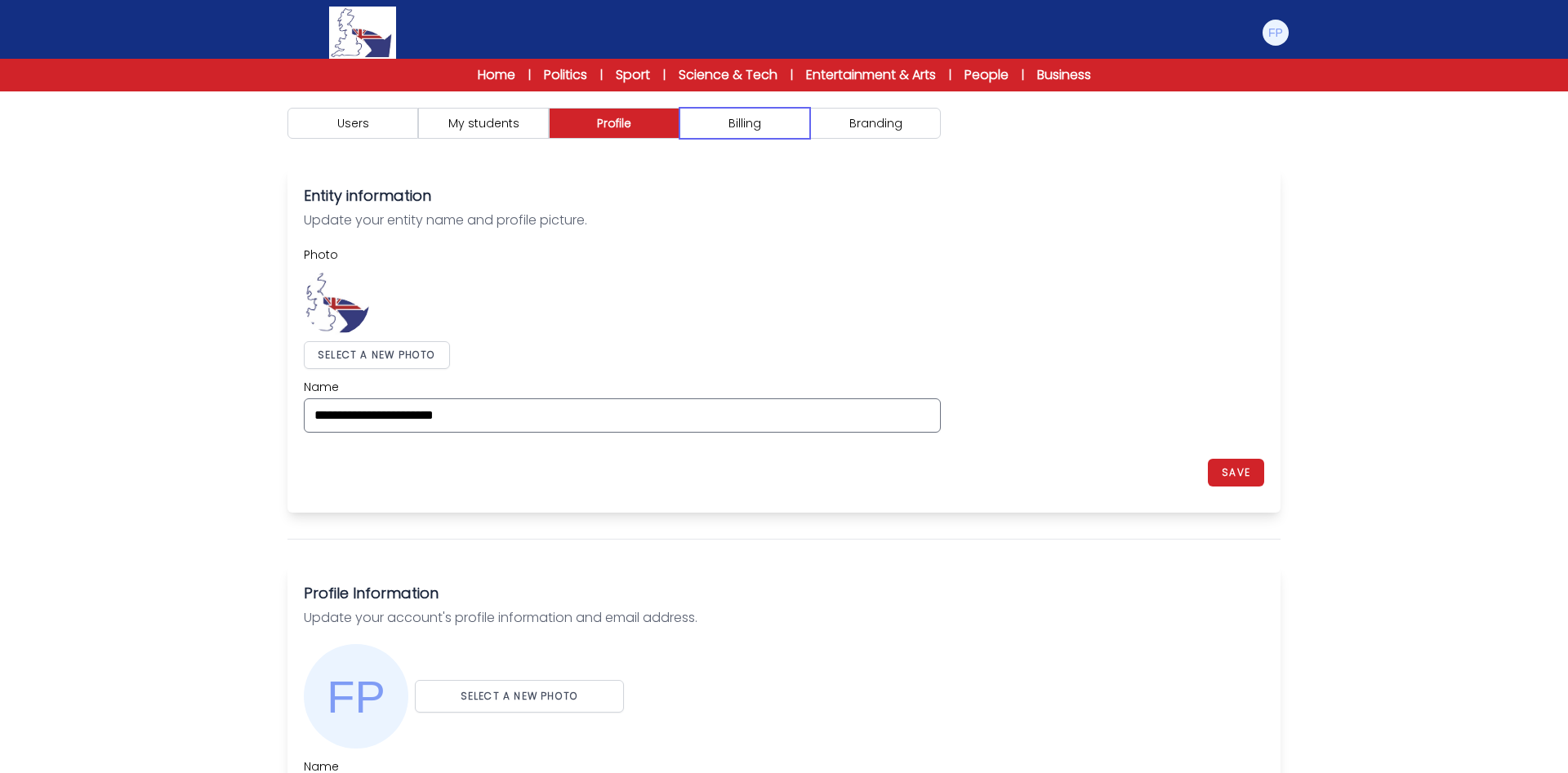
click at [767, 121] on button "Billing" at bounding box center [745, 123] width 131 height 31
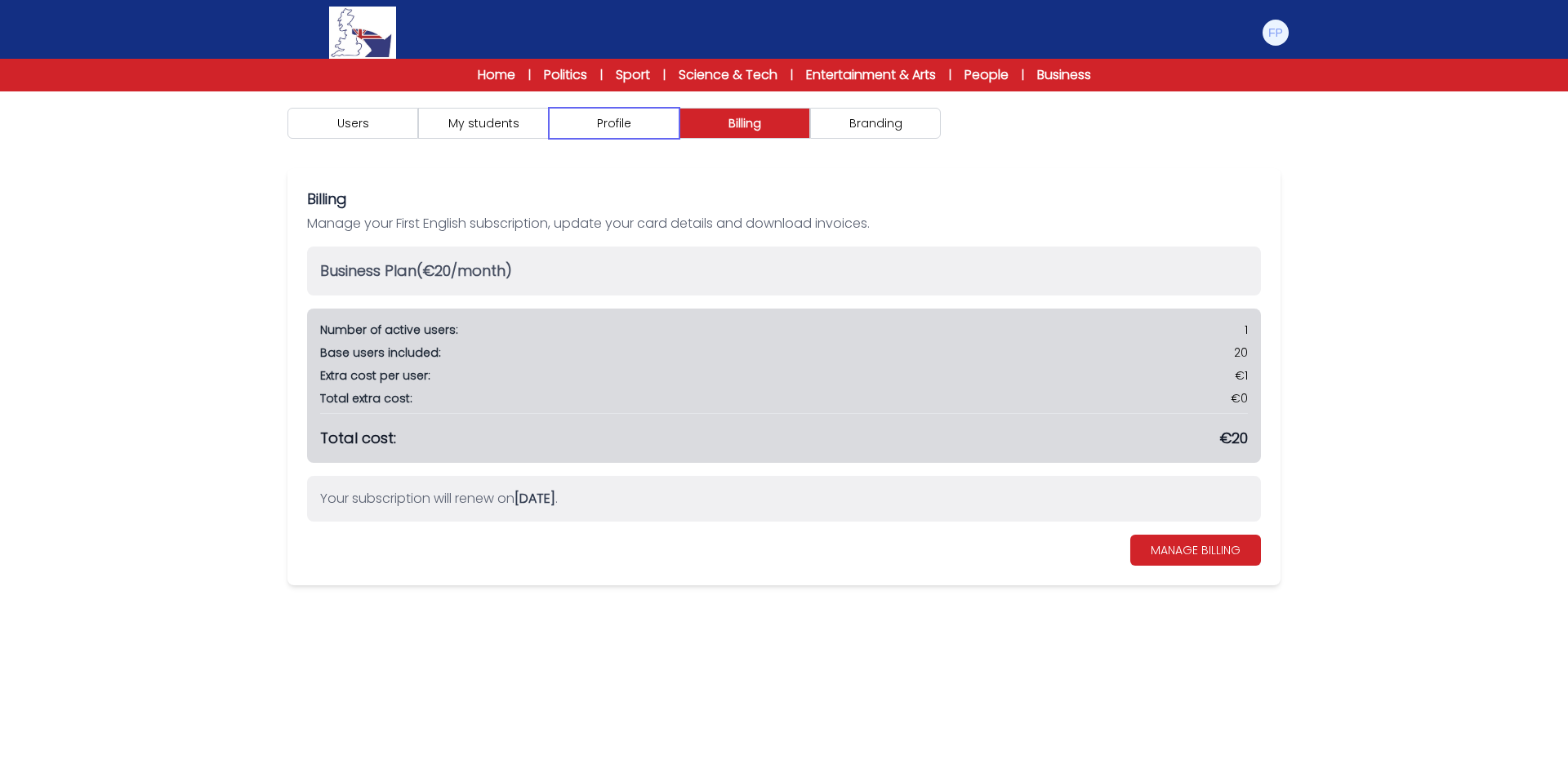
click at [622, 128] on button "Profile" at bounding box center [615, 123] width 131 height 31
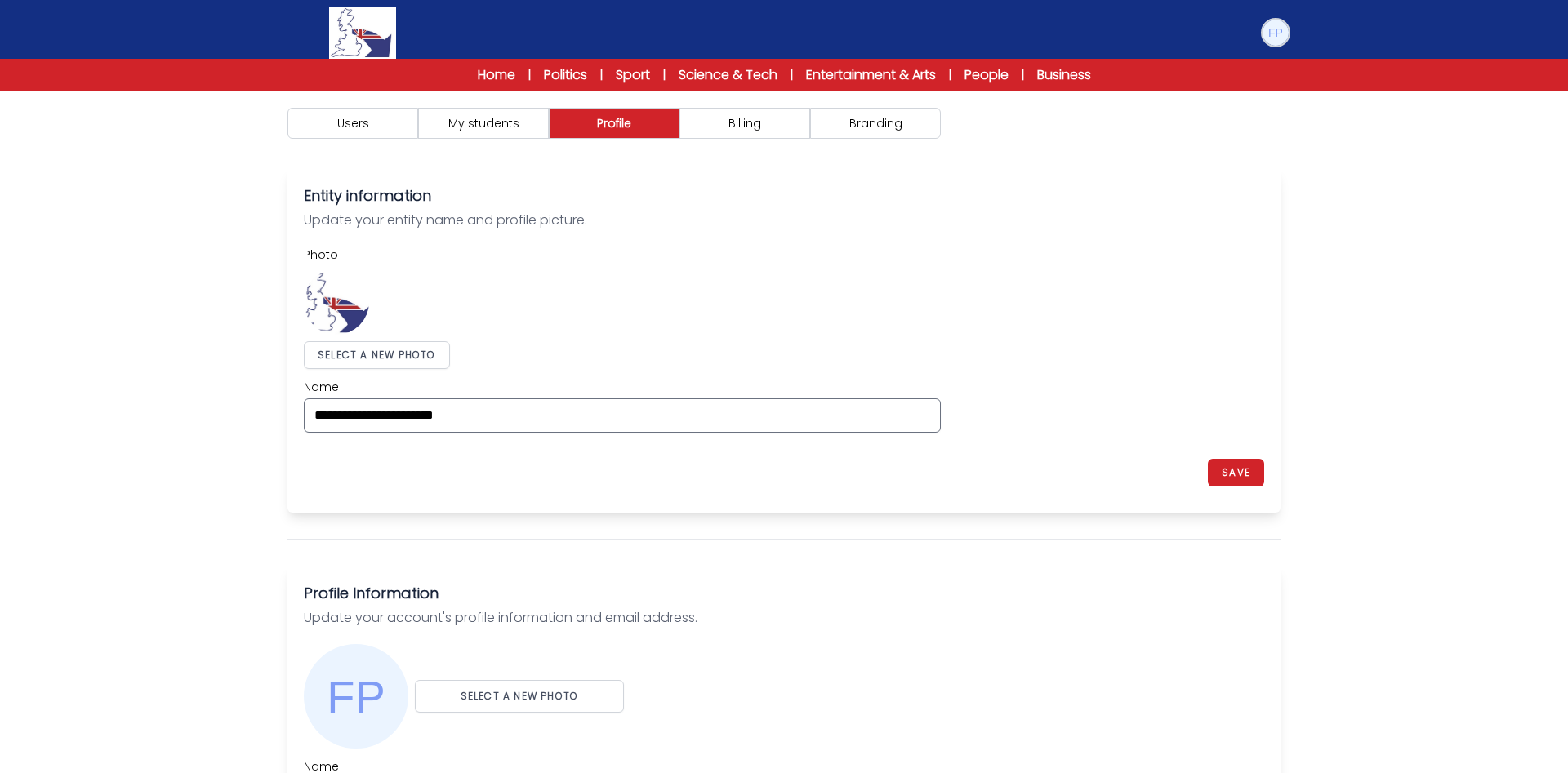
click at [1274, 29] on img at bounding box center [1276, 32] width 26 height 26
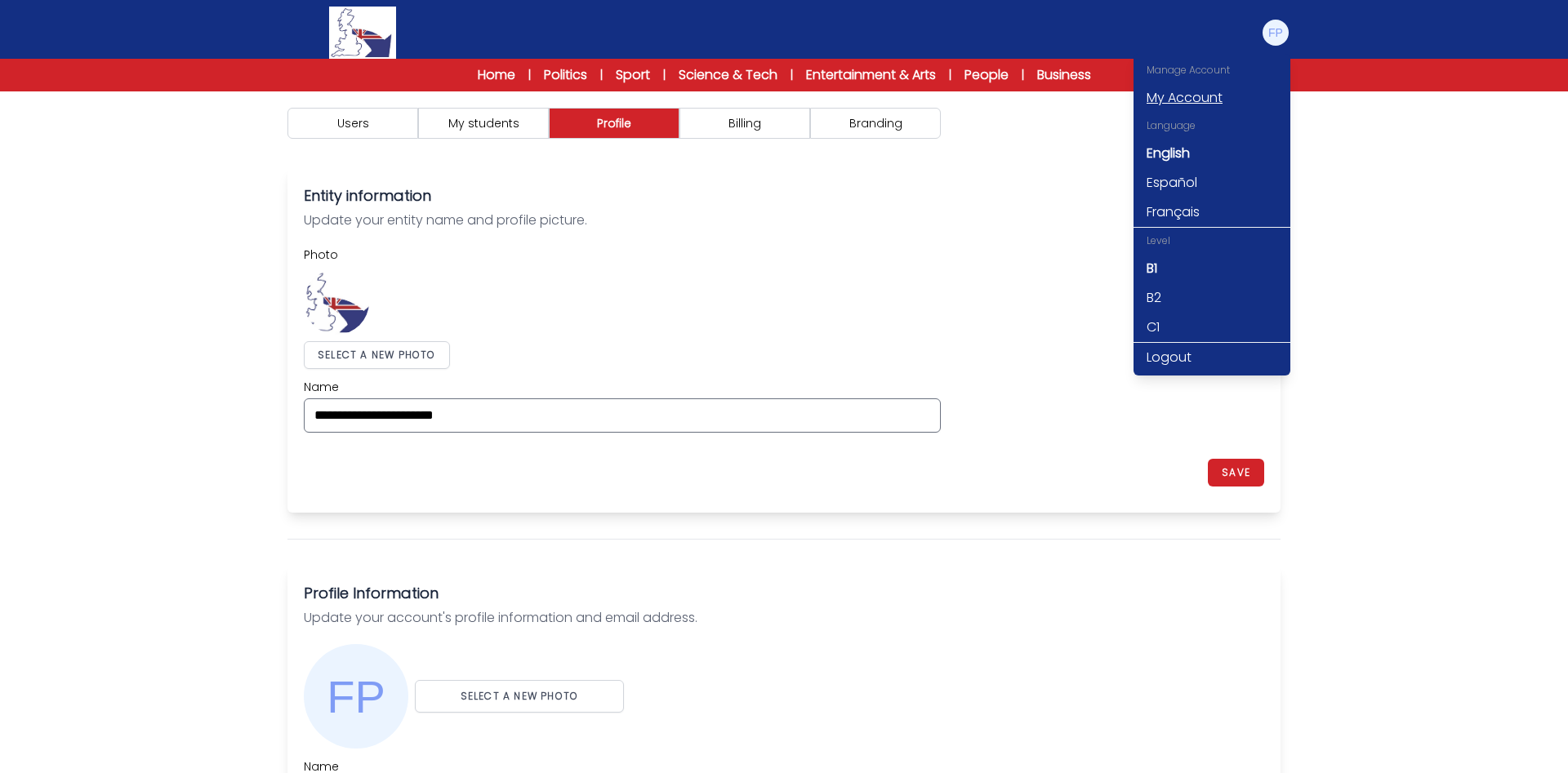
click at [1184, 95] on link "My Account" at bounding box center [1211, 98] width 157 height 30
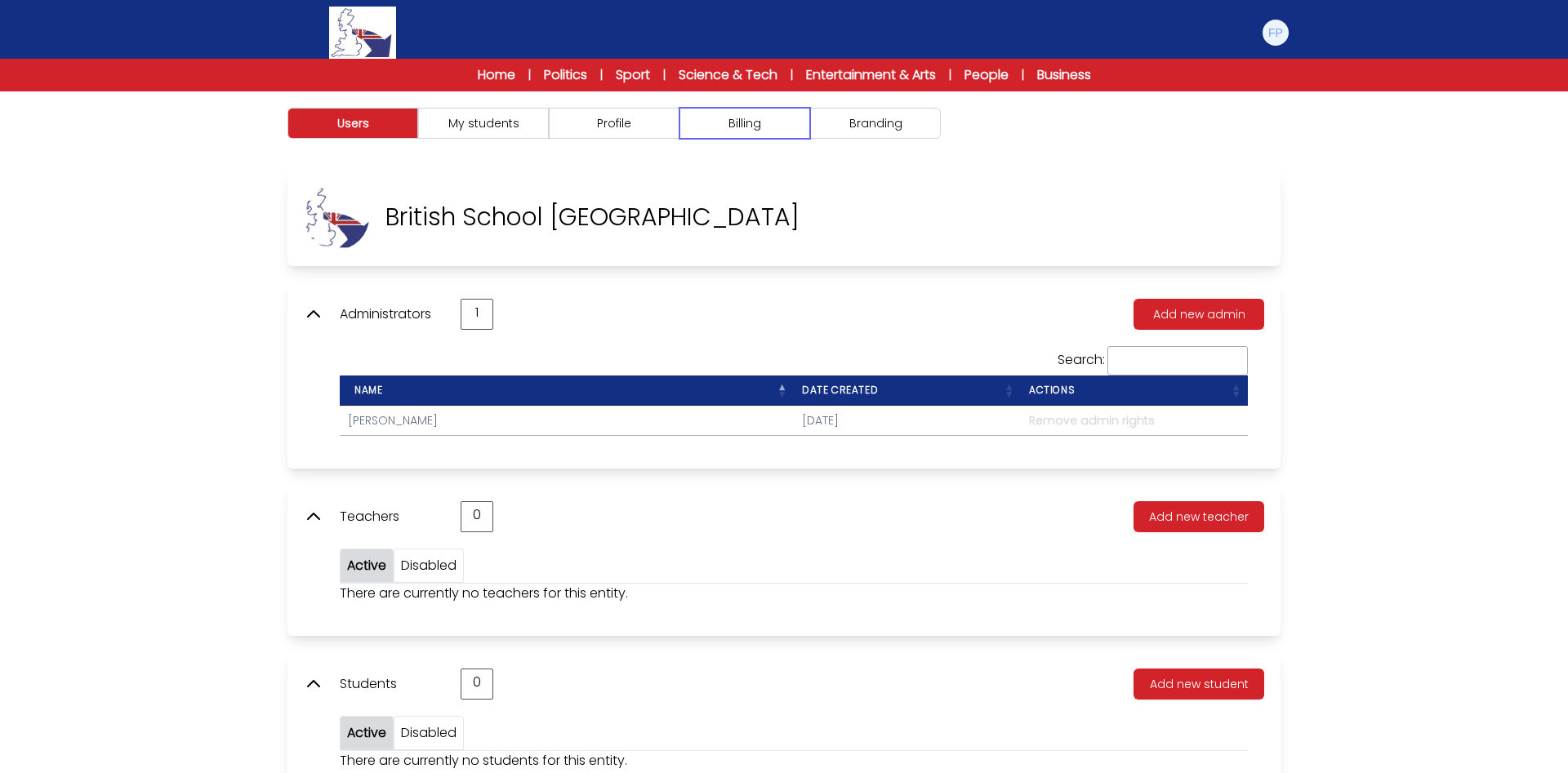
click at [755, 121] on button "Billing" at bounding box center [745, 123] width 131 height 31
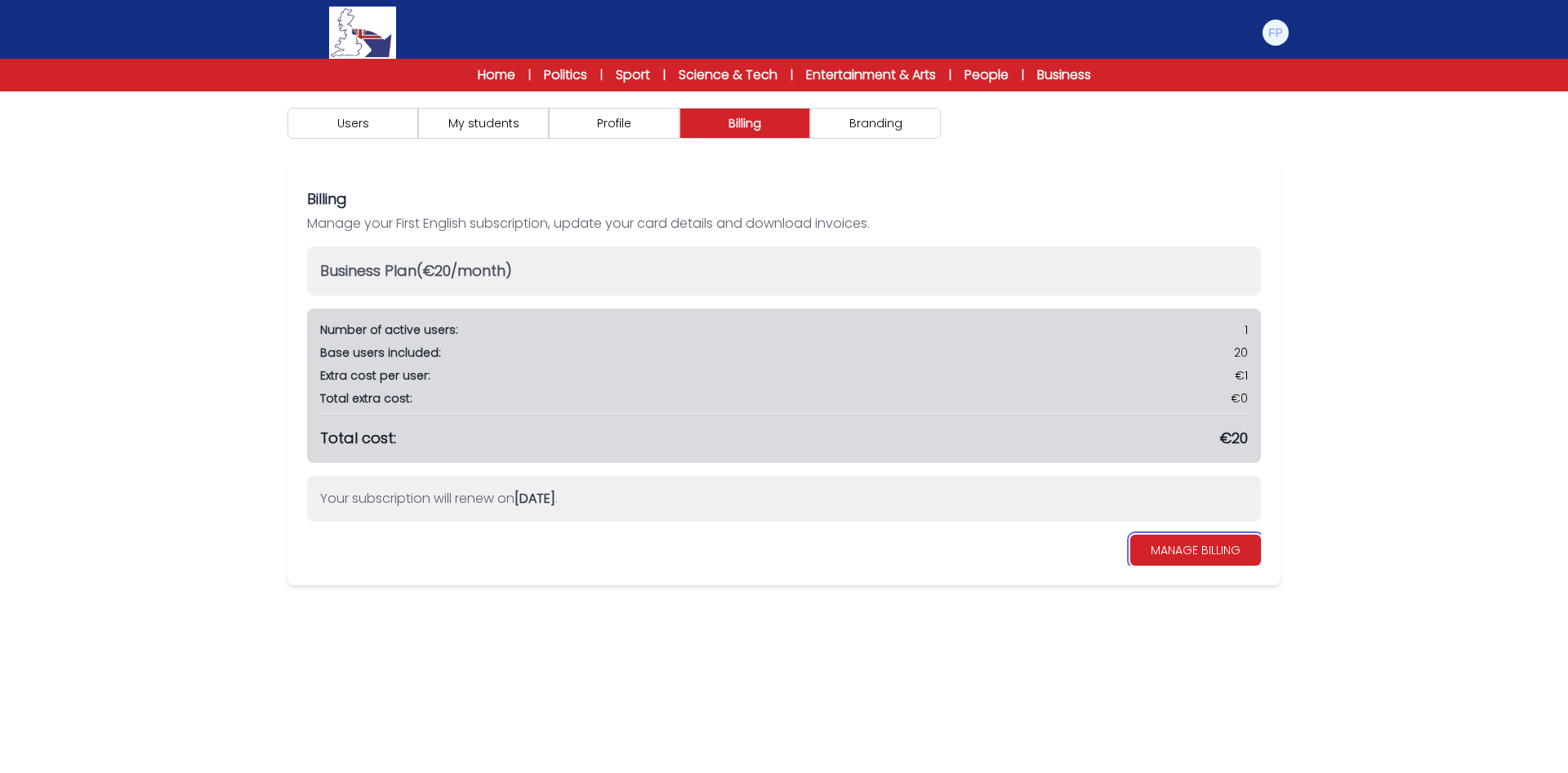
click at [1208, 549] on link "MANAGE BILLING" at bounding box center [1196, 550] width 131 height 31
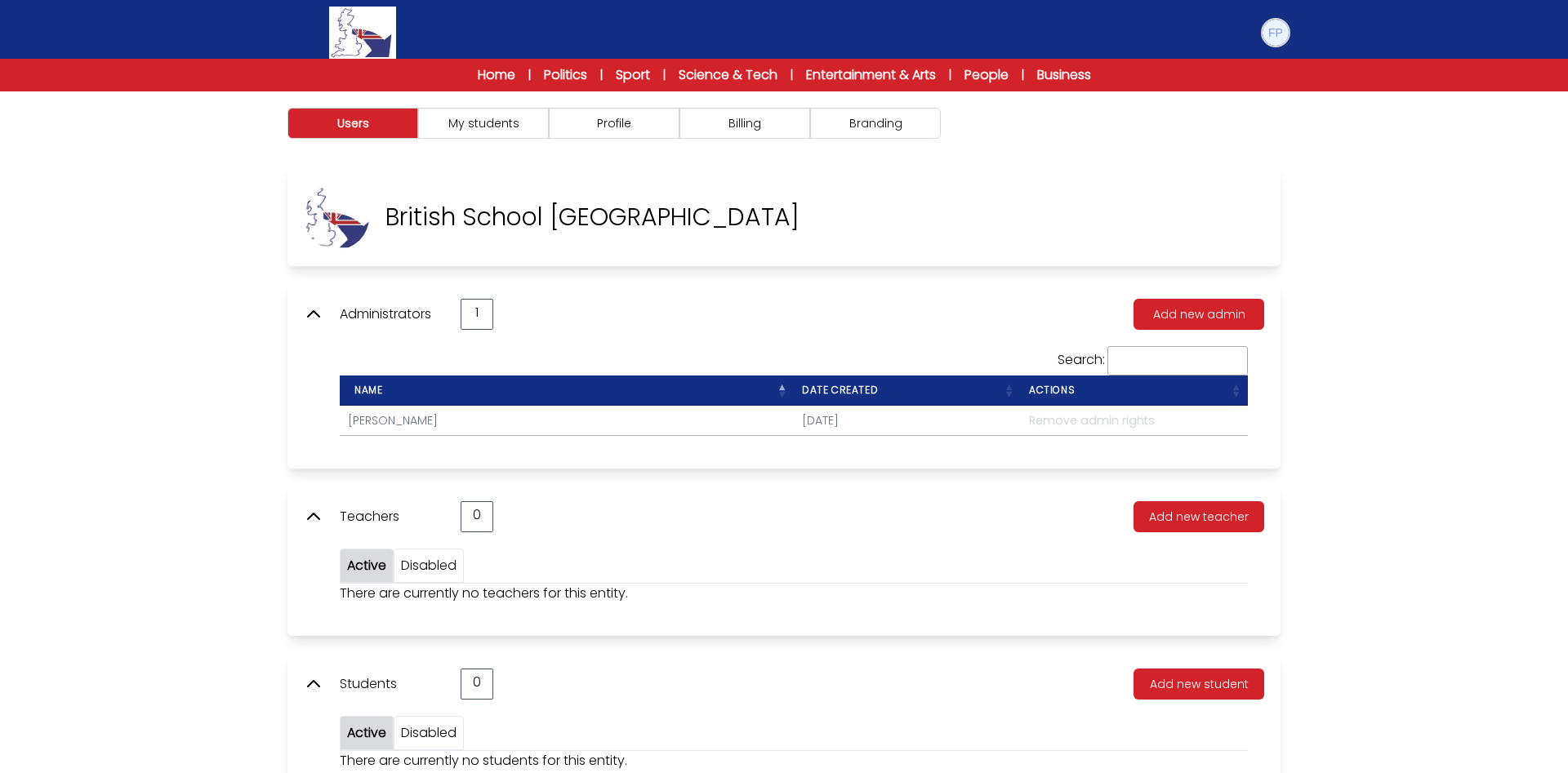
click at [1277, 30] on img at bounding box center [1276, 32] width 26 height 26
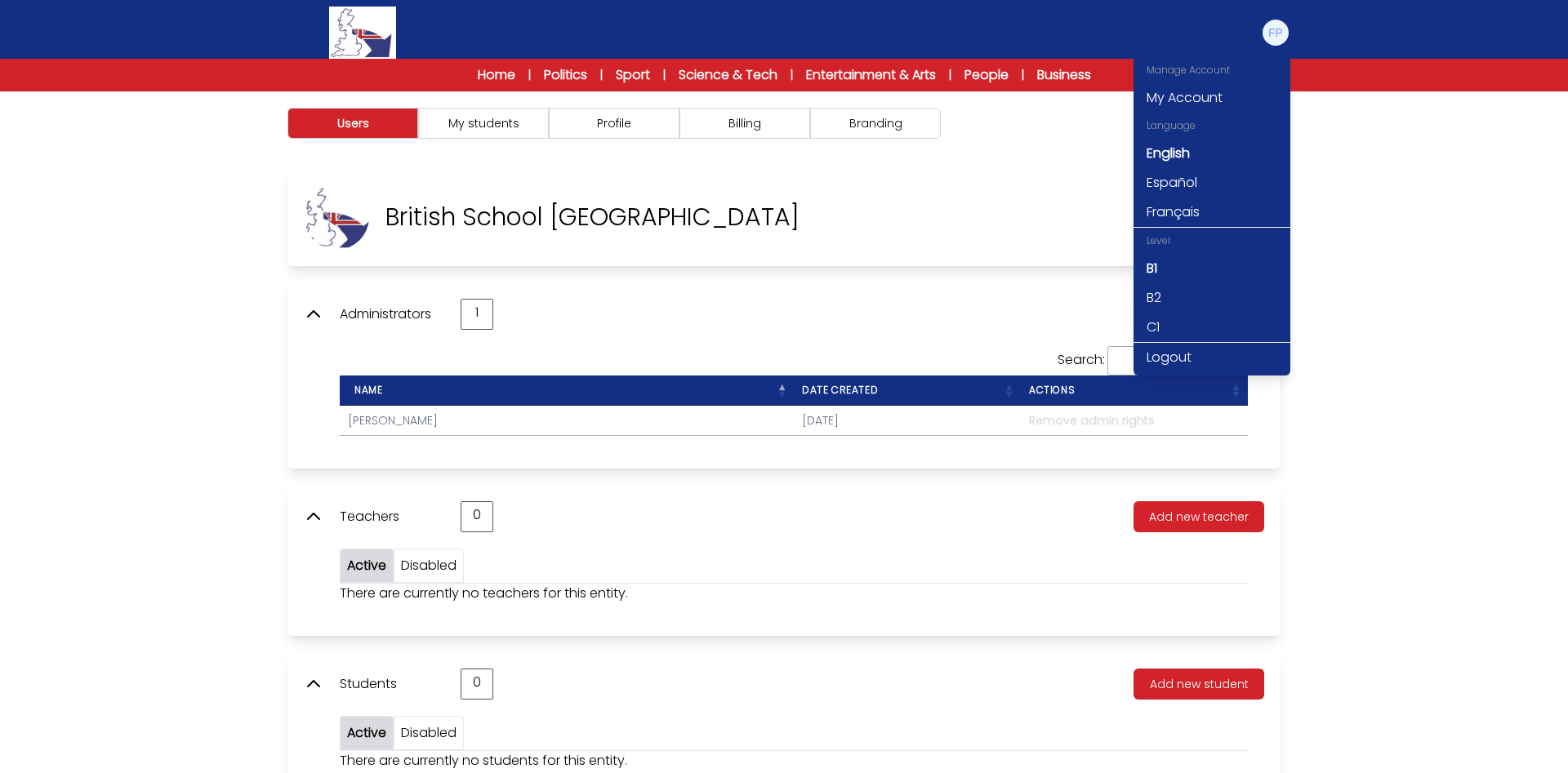
click at [1339, 198] on div "Users My students Profile" at bounding box center [784, 478] width 1568 height 773
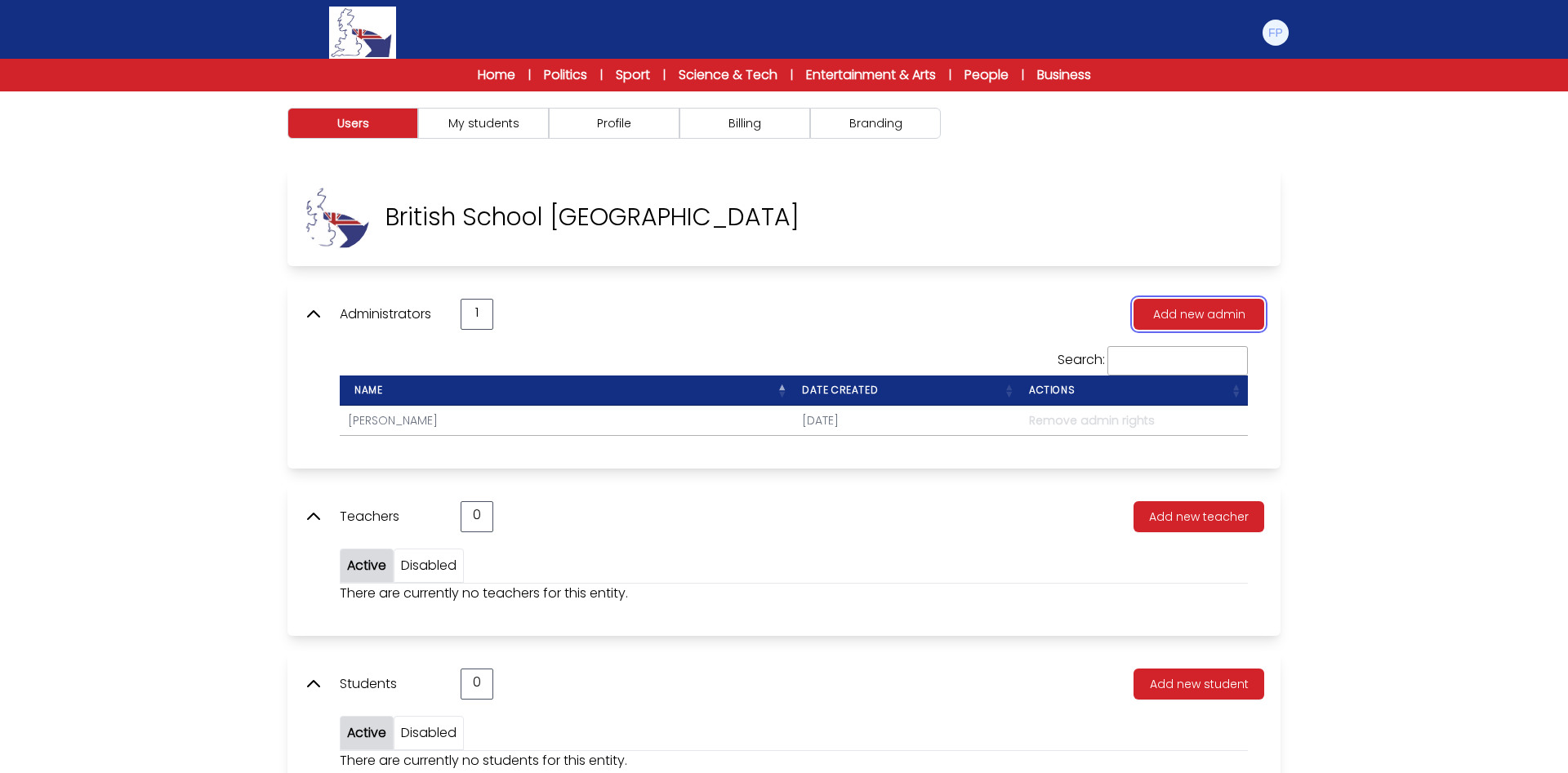
click at [1194, 310] on button "Add new admin" at bounding box center [1199, 314] width 131 height 31
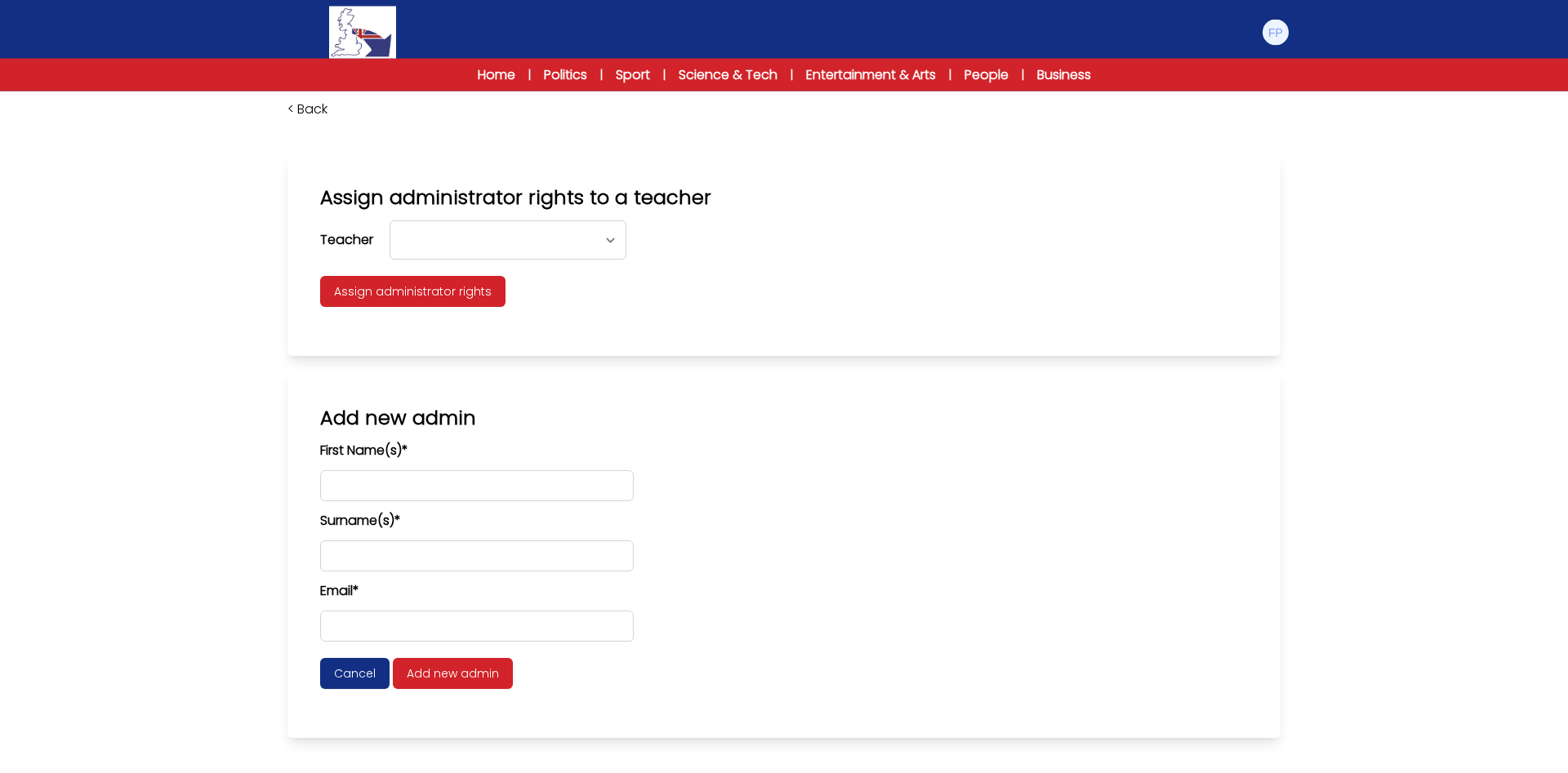
scroll to position [91, 0]
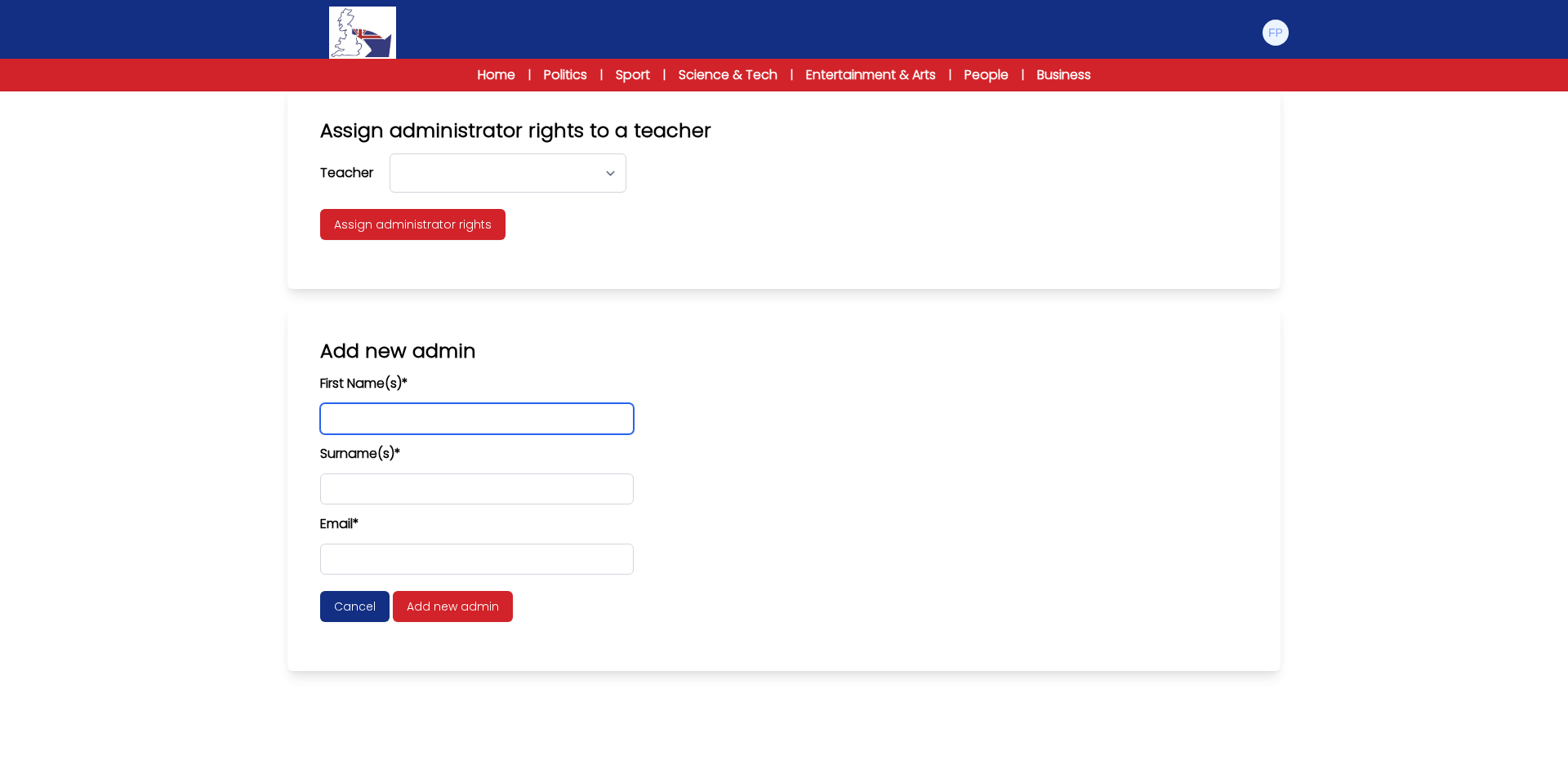
click at [332, 415] on input "text" at bounding box center [477, 418] width 314 height 31
type input "******"
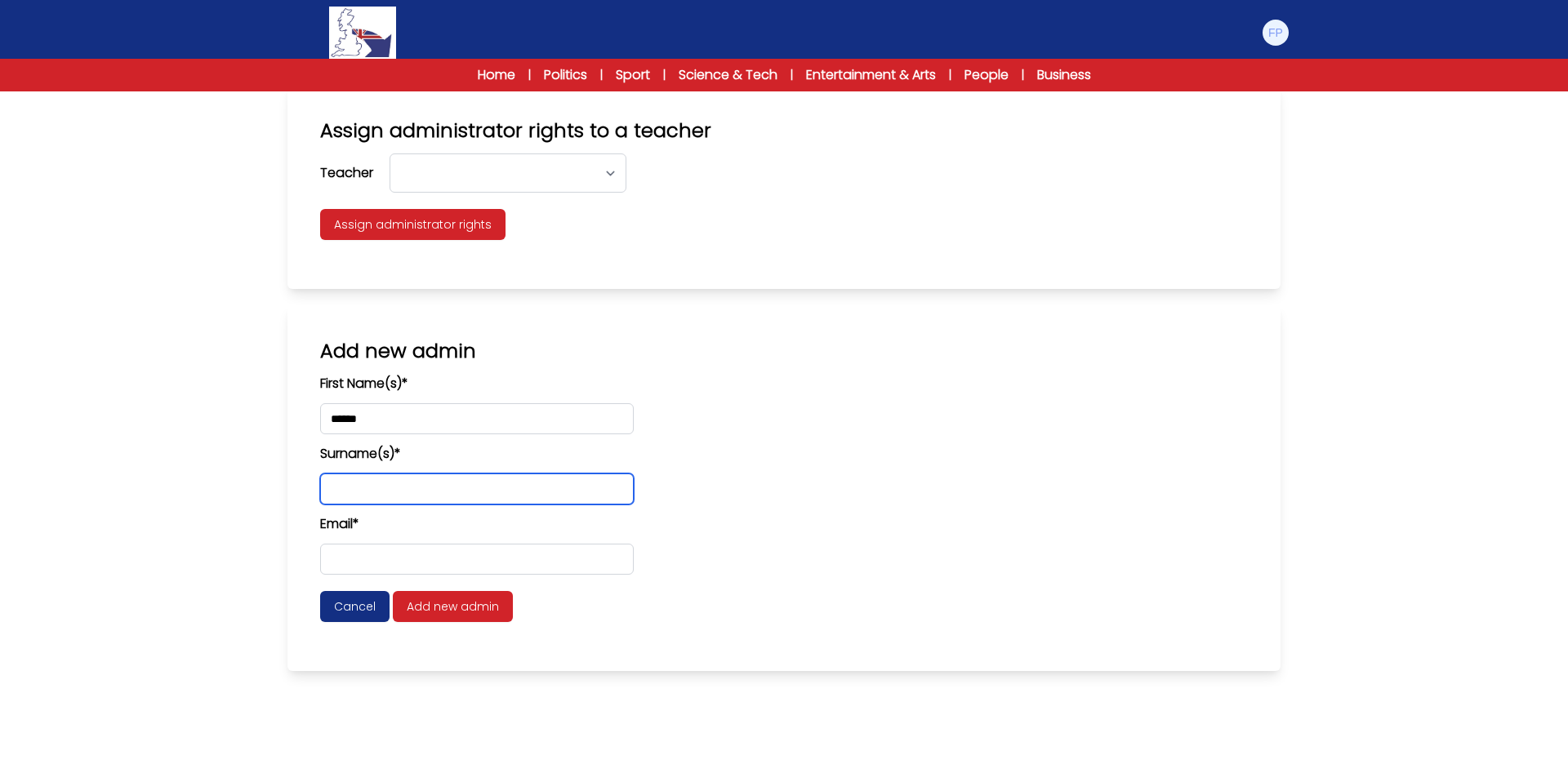
click at [330, 489] on input "text" at bounding box center [477, 488] width 314 height 31
type input "********"
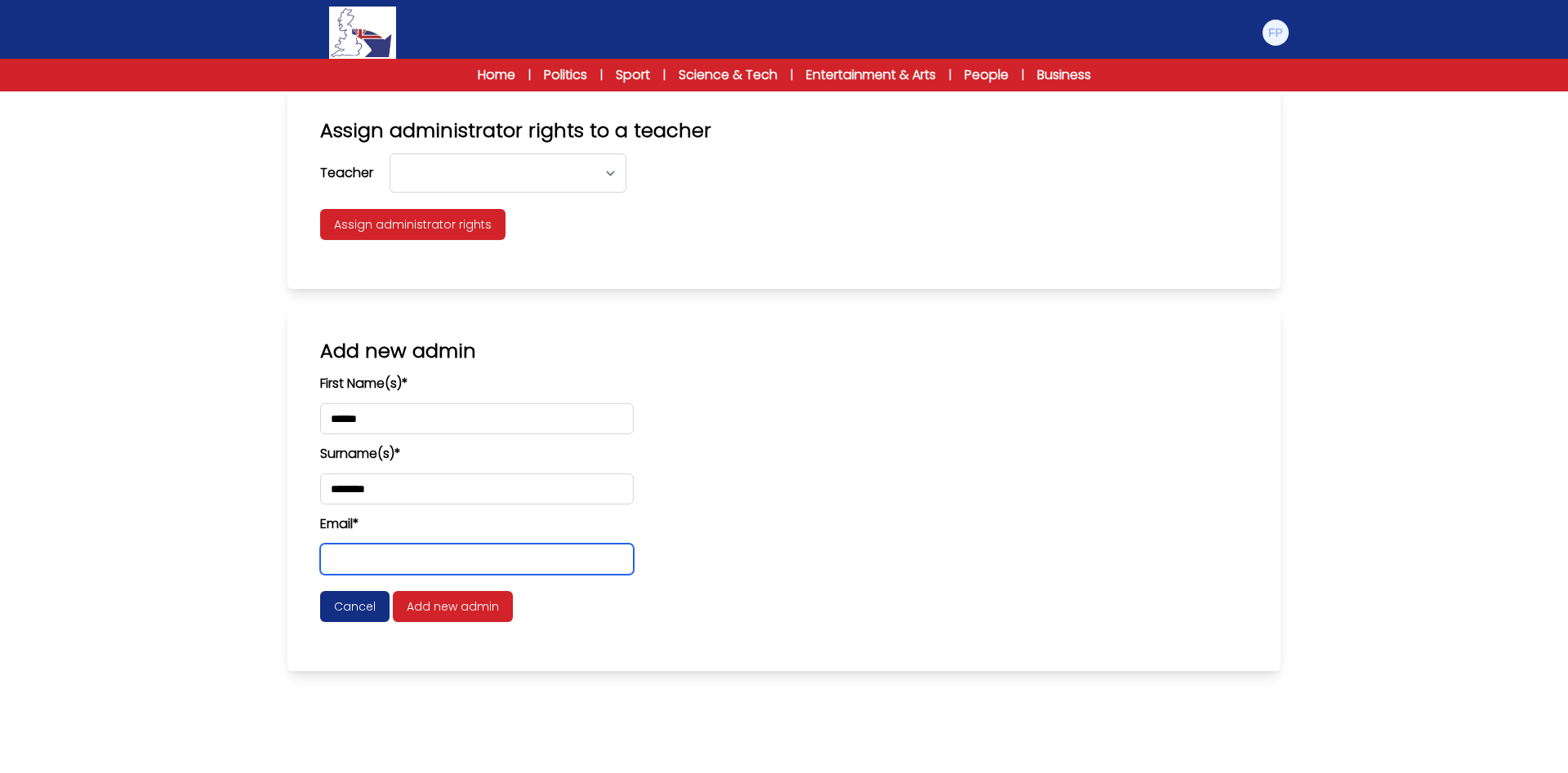
click at [324, 558] on input "email" at bounding box center [477, 559] width 314 height 31
type input "**********"
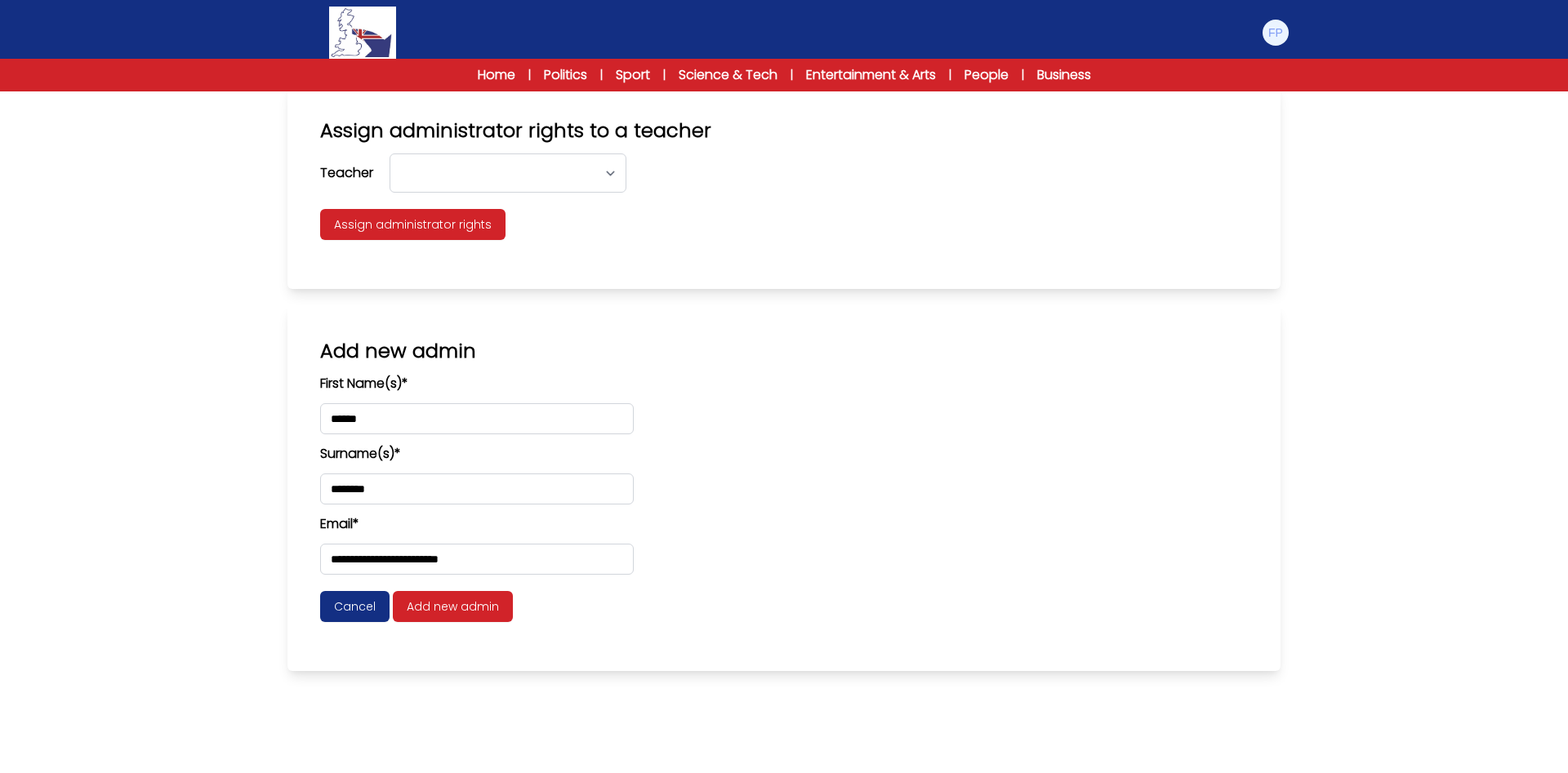
click at [733, 616] on form "**********" at bounding box center [784, 498] width 927 height 248
click at [440, 609] on span "Add new admin" at bounding box center [452, 607] width 120 height 31
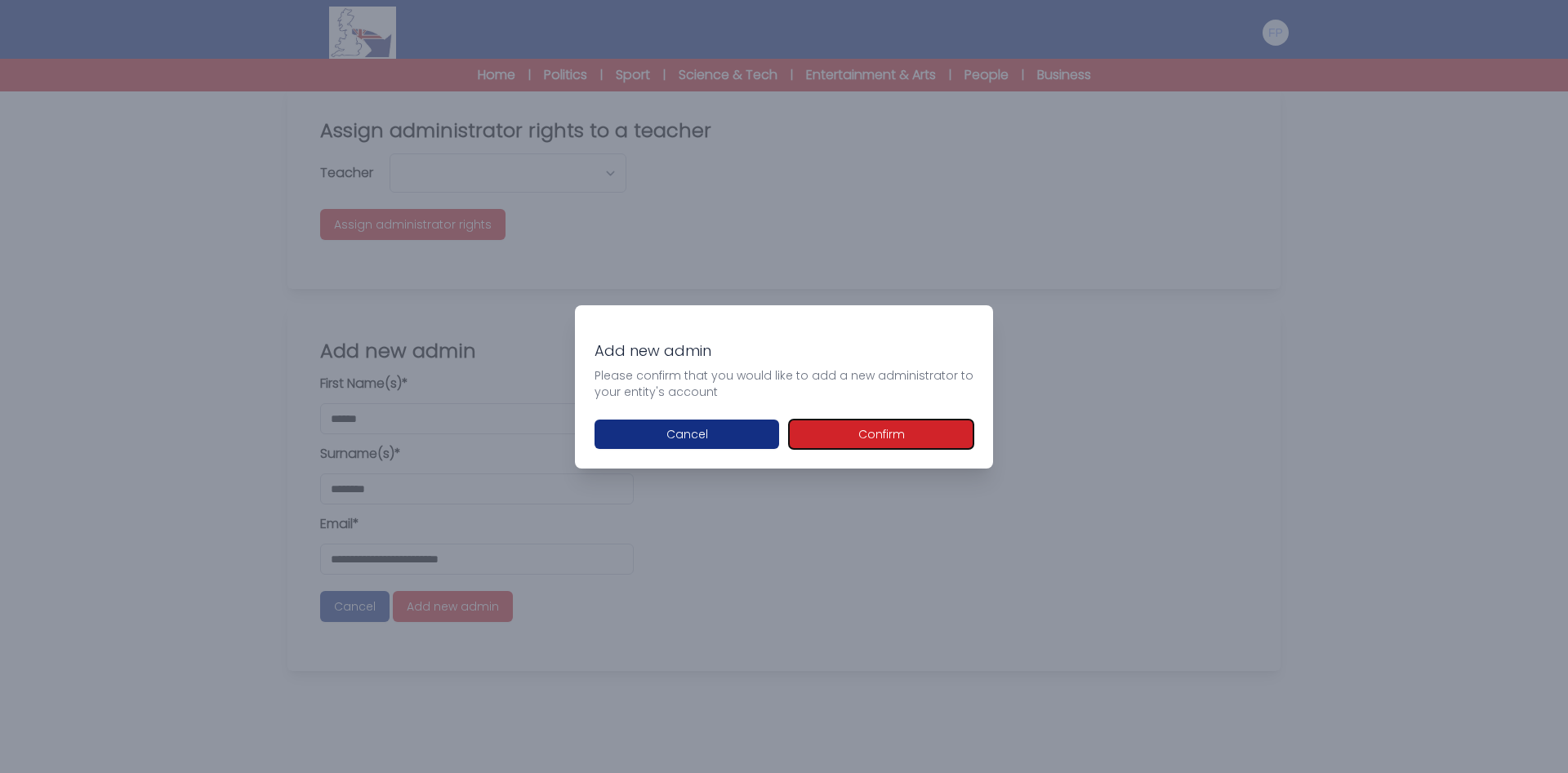
click at [866, 437] on button "Confirm" at bounding box center [881, 434] width 185 height 30
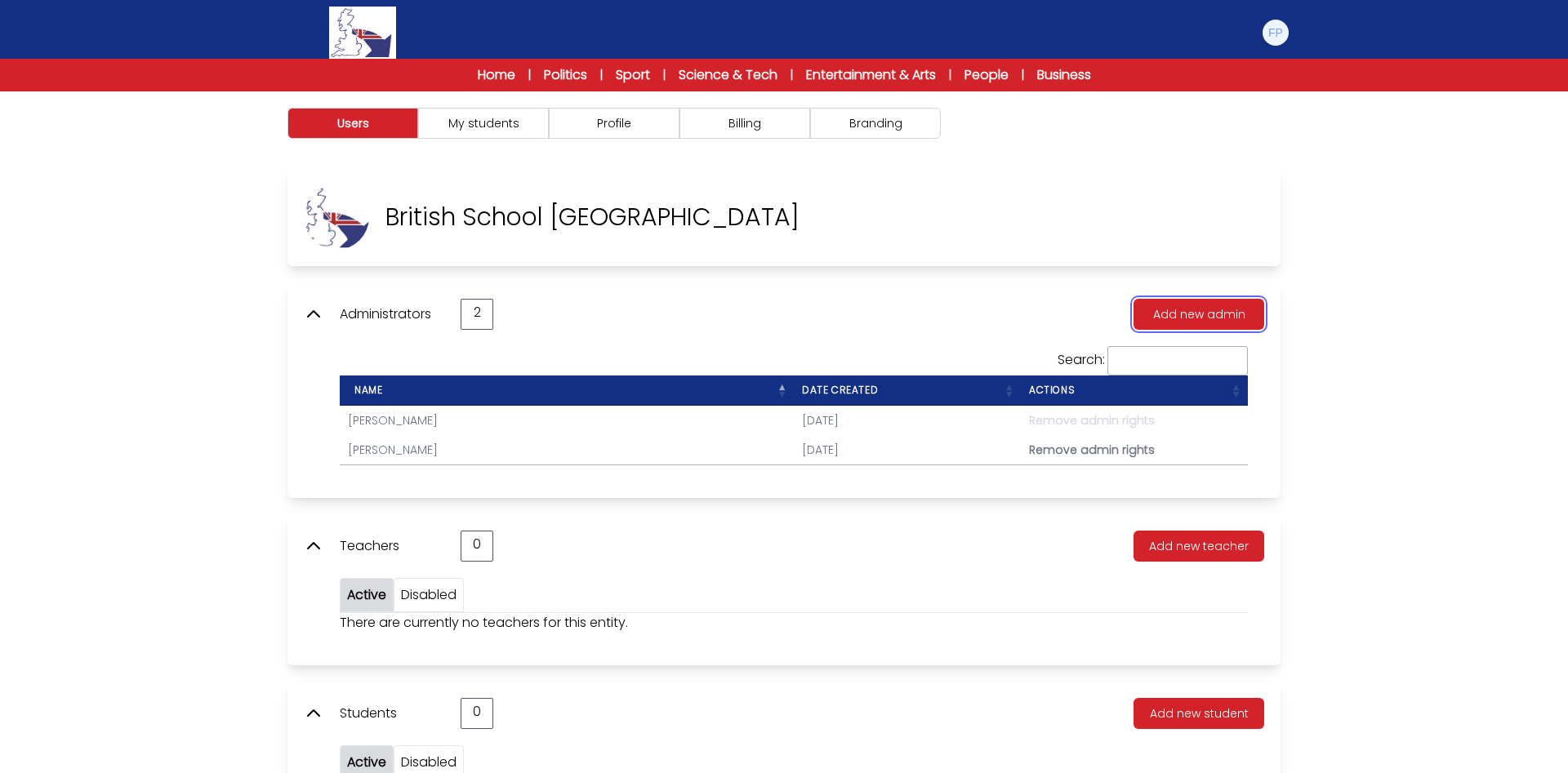
click at [1184, 311] on button "Add new admin" at bounding box center [1199, 314] width 131 height 31
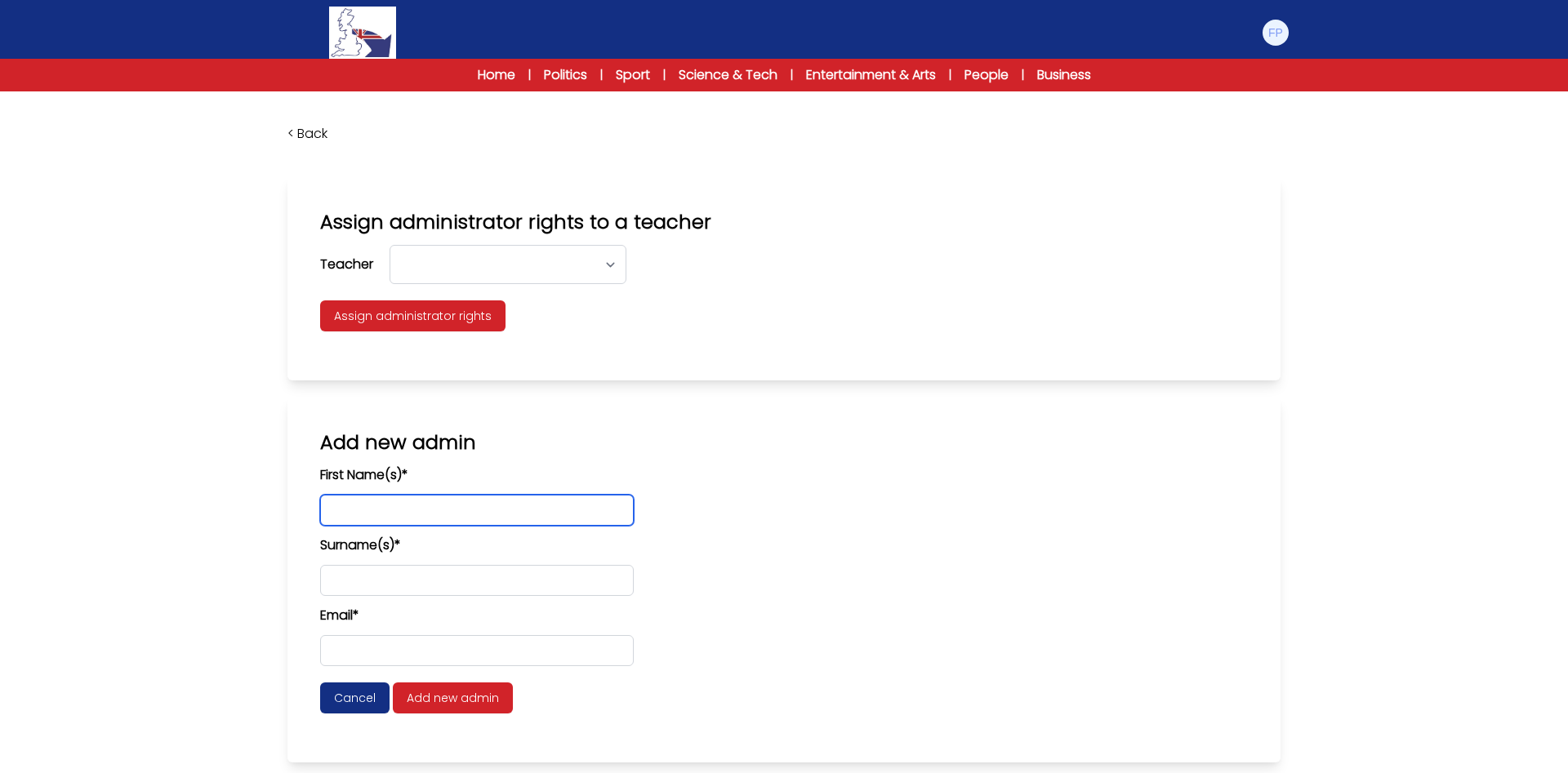
click at [328, 510] on input "text" at bounding box center [477, 510] width 314 height 31
type input "*"
type input "******"
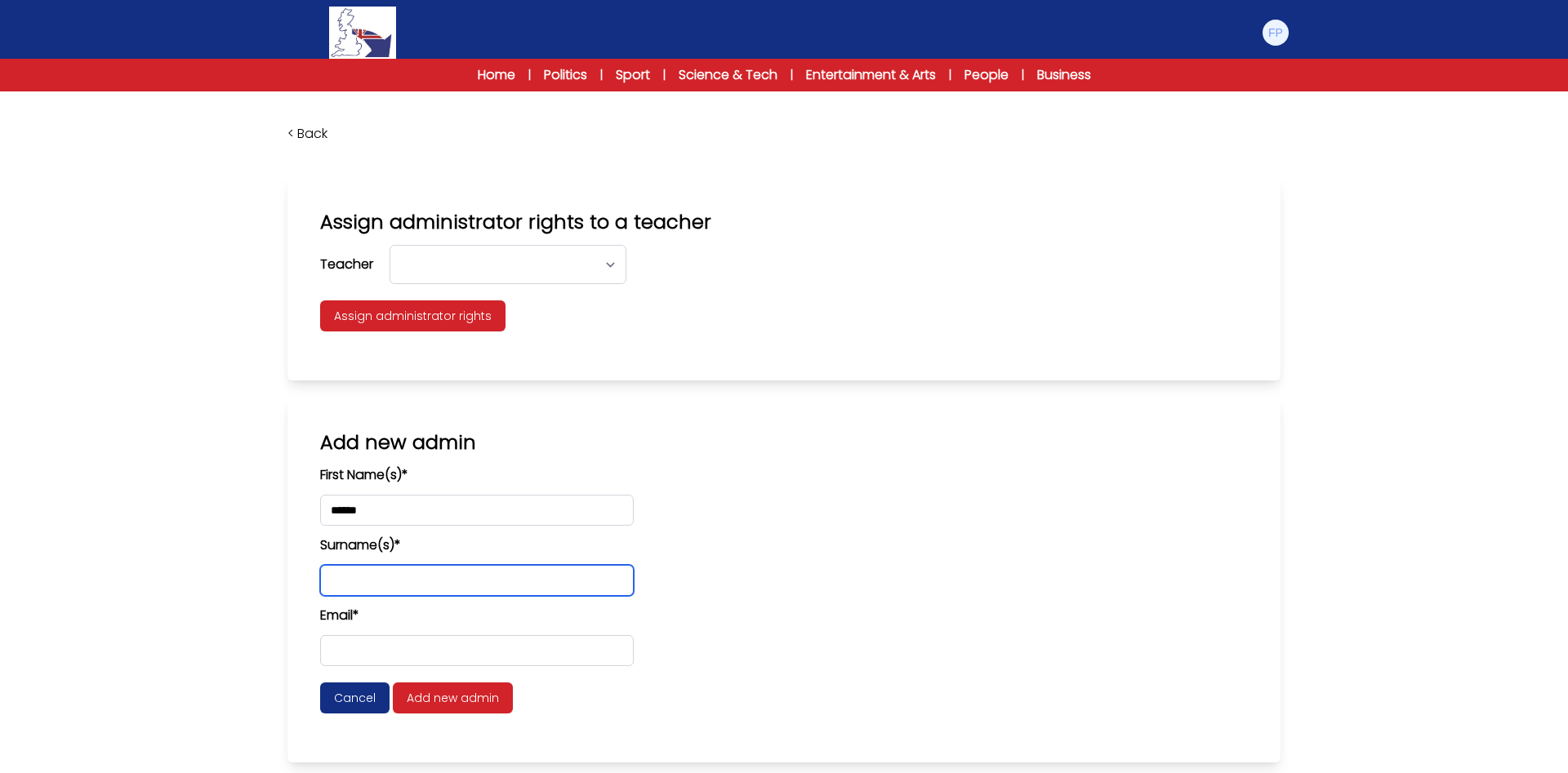
click at [332, 581] on input "text" at bounding box center [477, 581] width 314 height 31
type input "********"
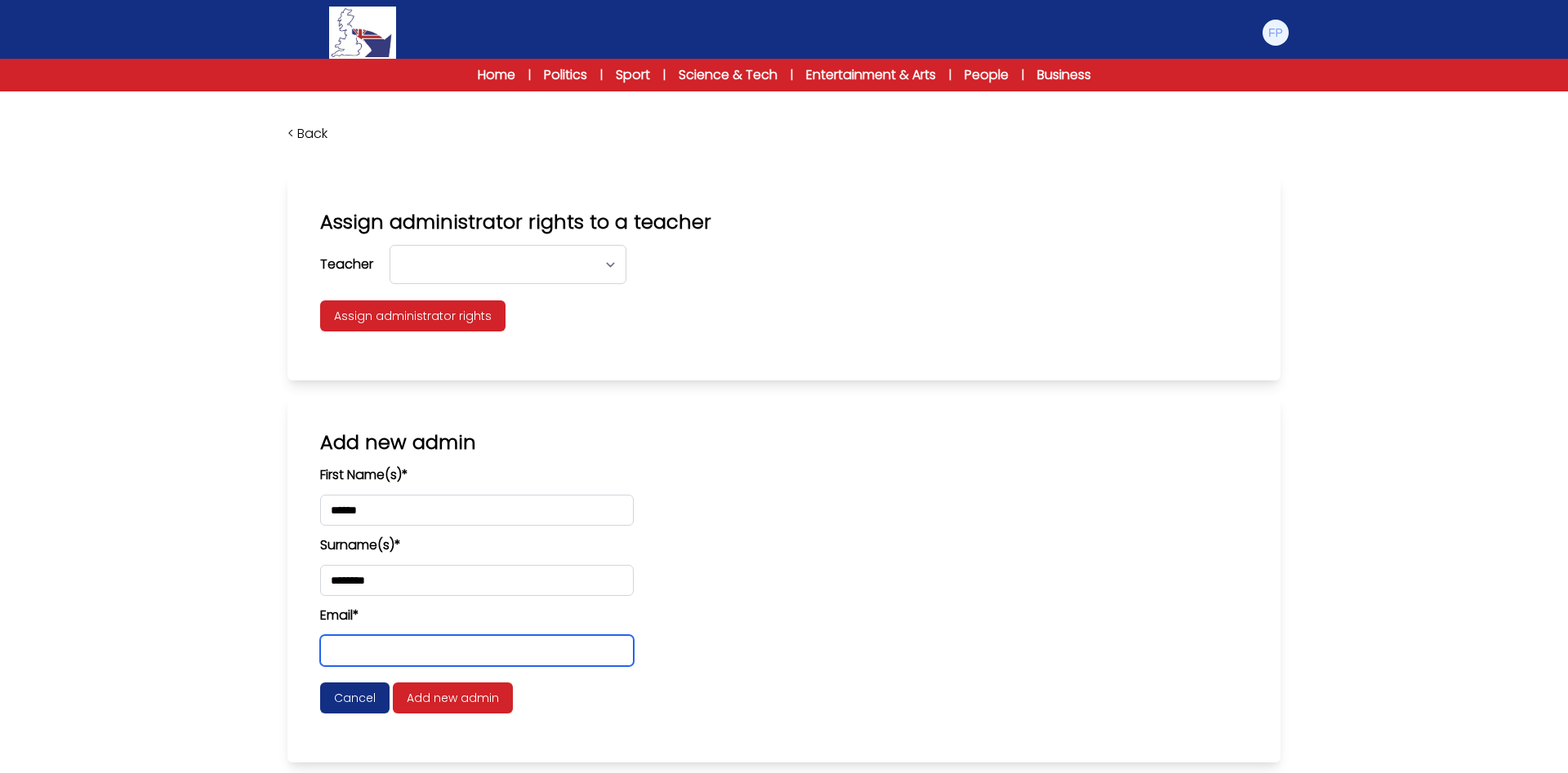
click at [327, 656] on input "email" at bounding box center [477, 651] width 314 height 31
type input "**********"
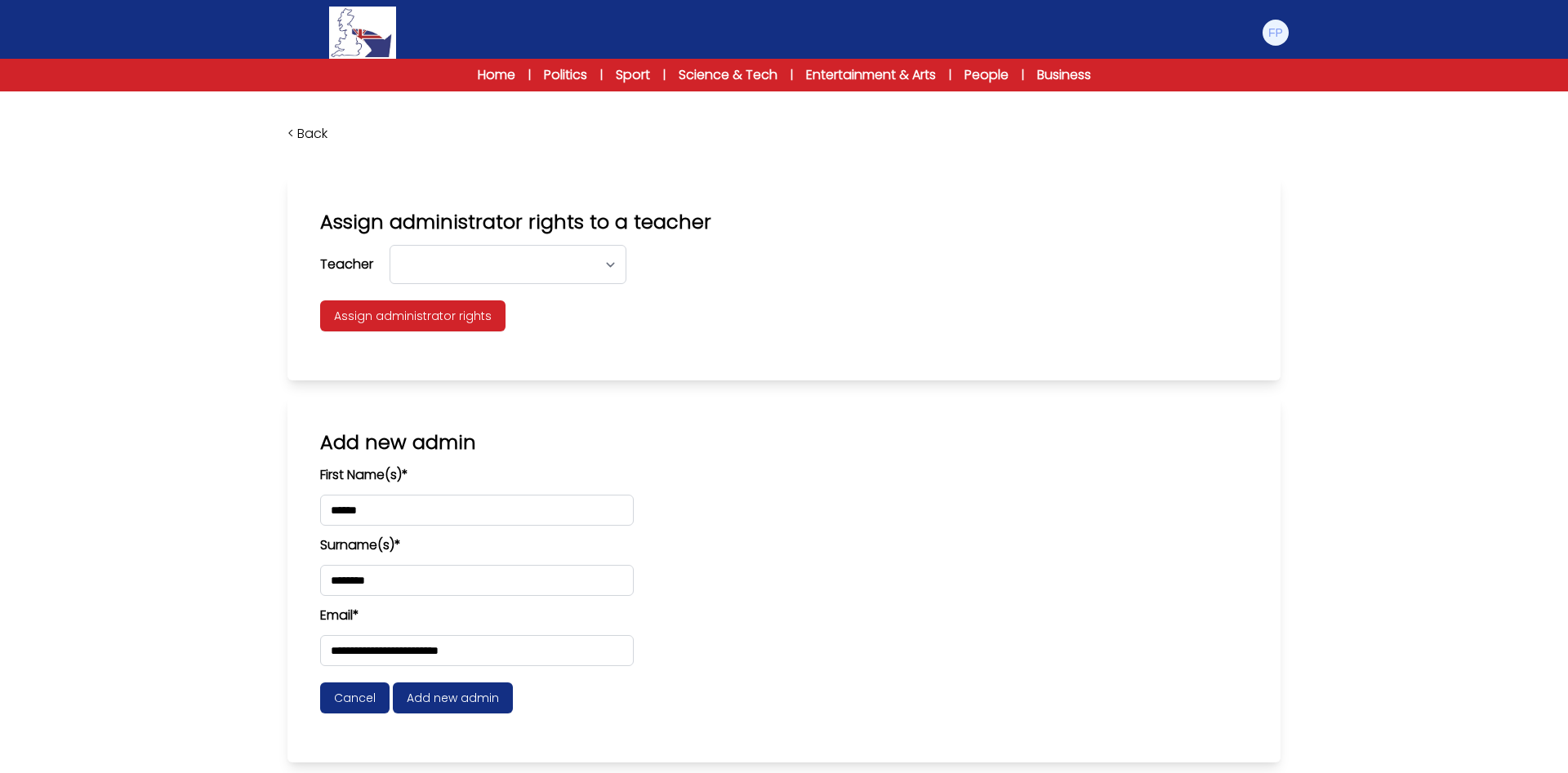
click at [439, 700] on span "Add new admin" at bounding box center [452, 698] width 120 height 31
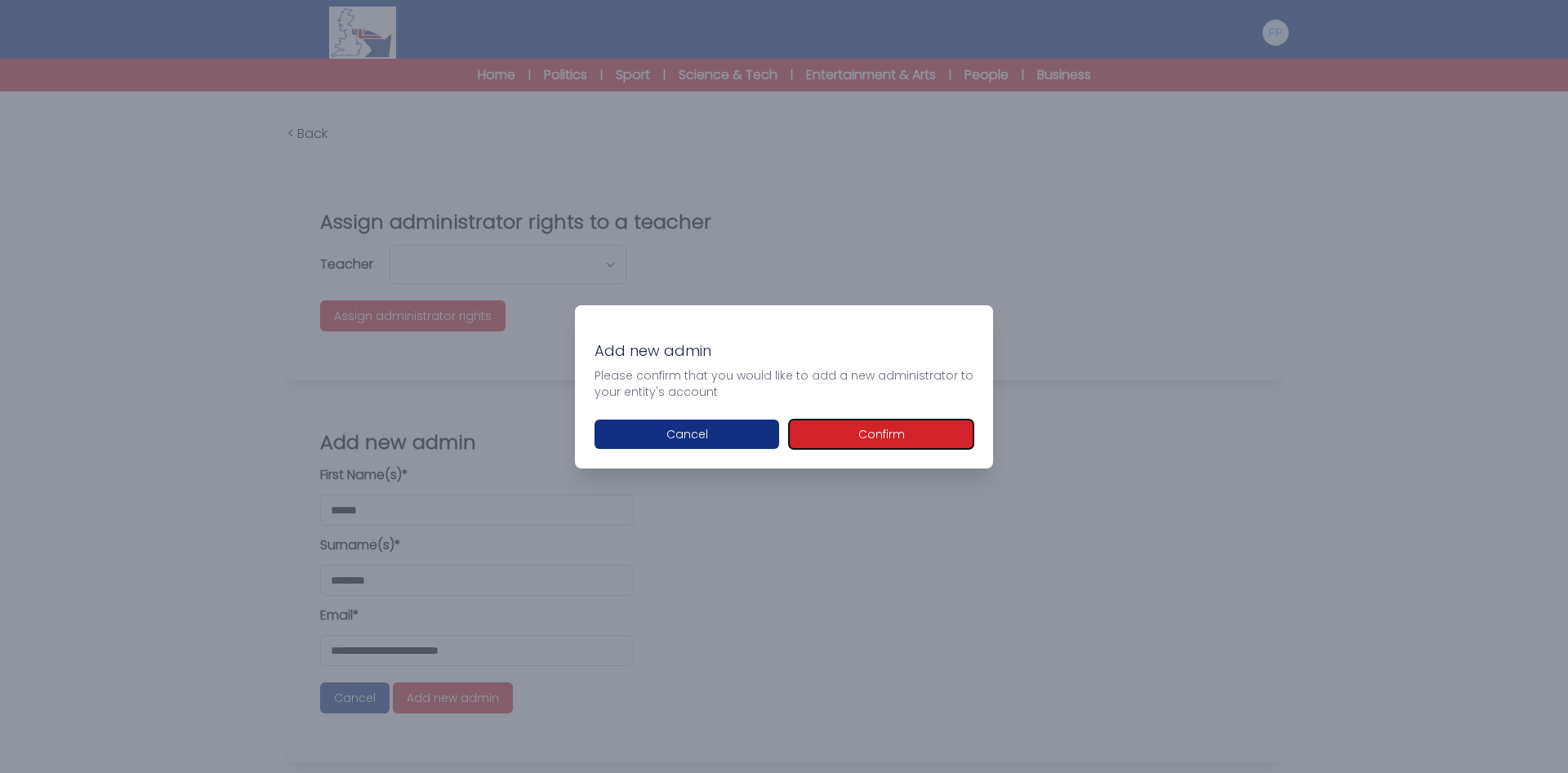
click at [866, 434] on button "Confirm" at bounding box center [881, 434] width 185 height 30
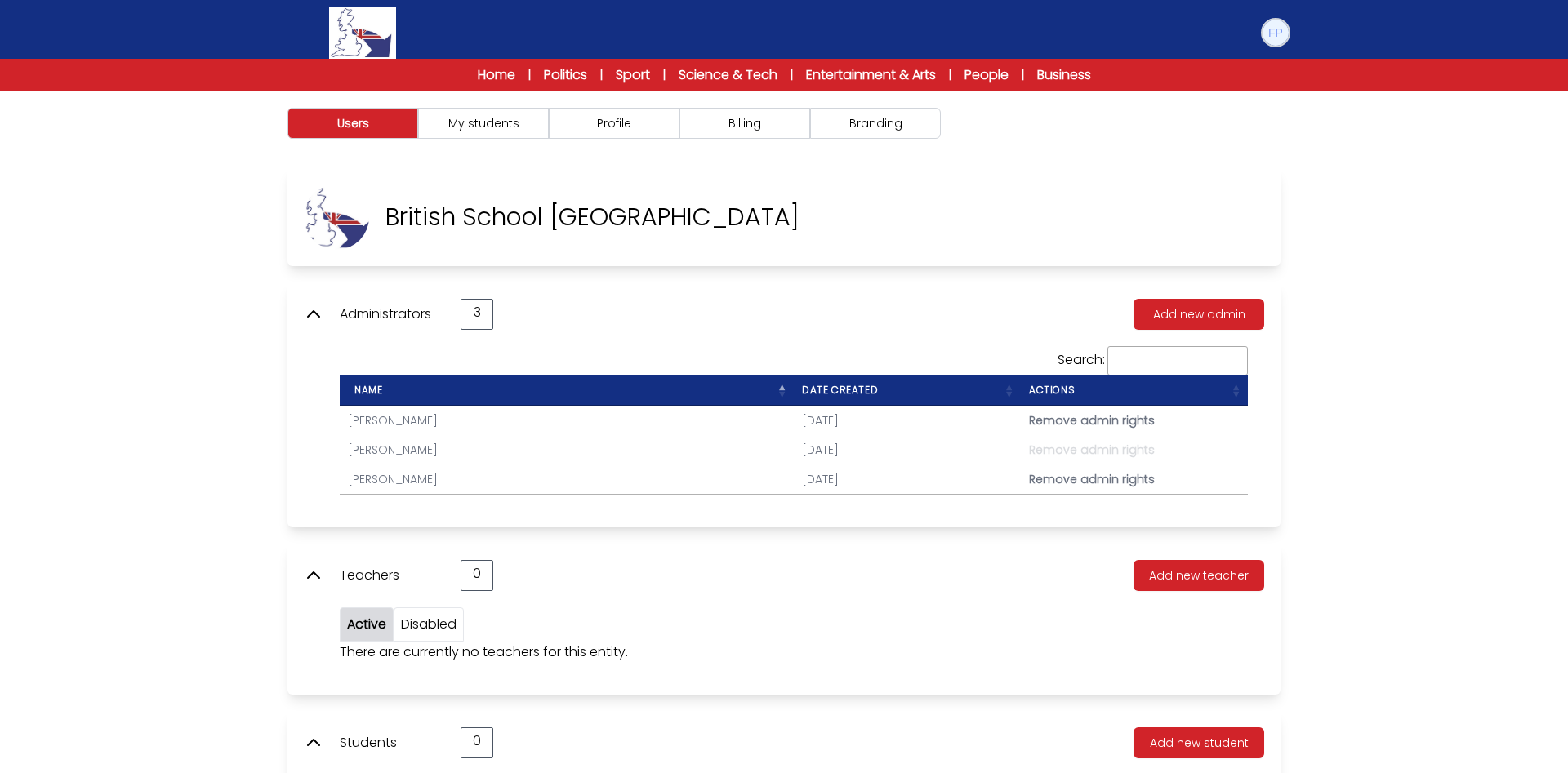
click at [1272, 35] on img at bounding box center [1276, 32] width 26 height 26
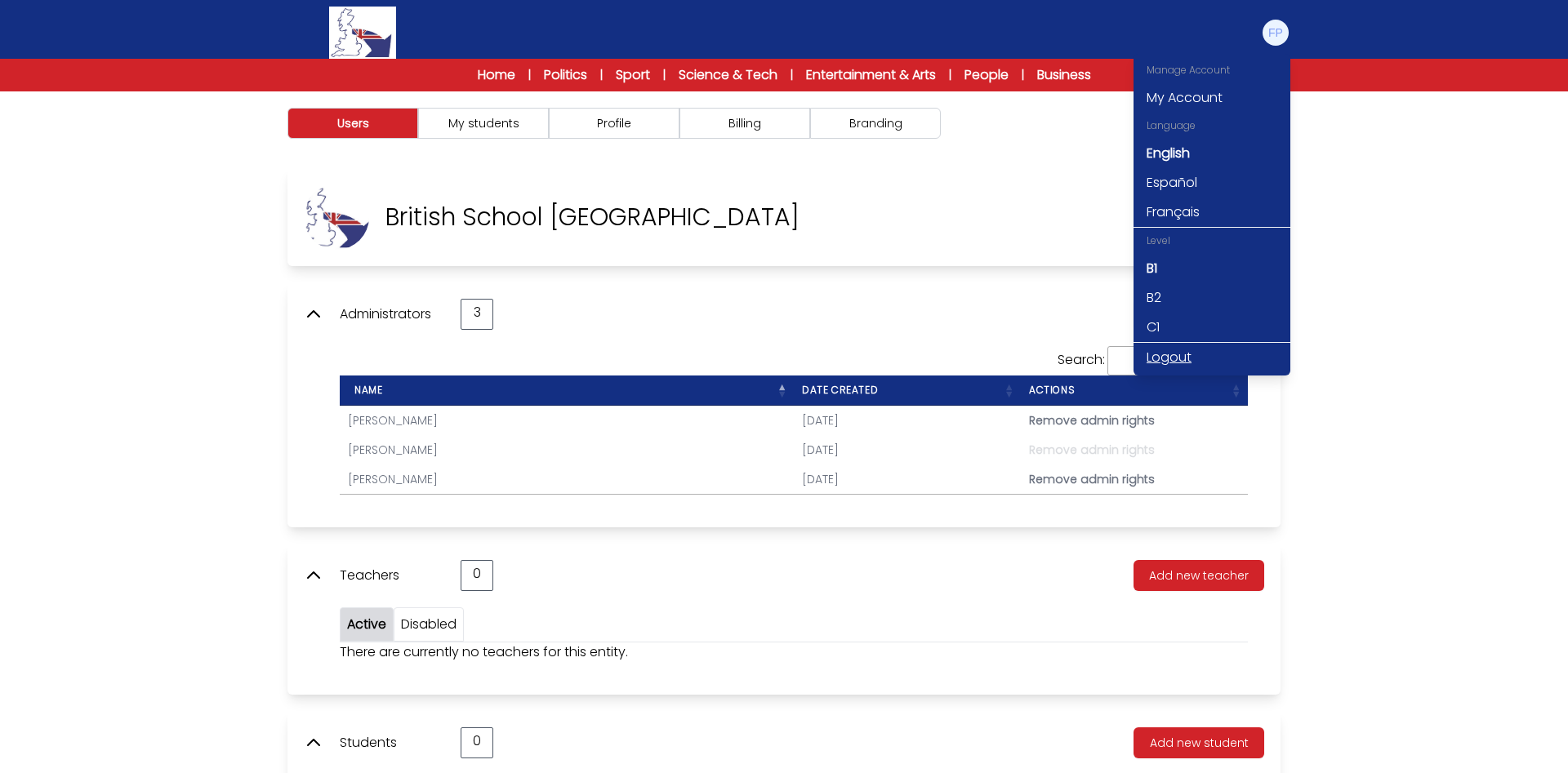
click at [1177, 350] on link "Logout" at bounding box center [1211, 358] width 157 height 30
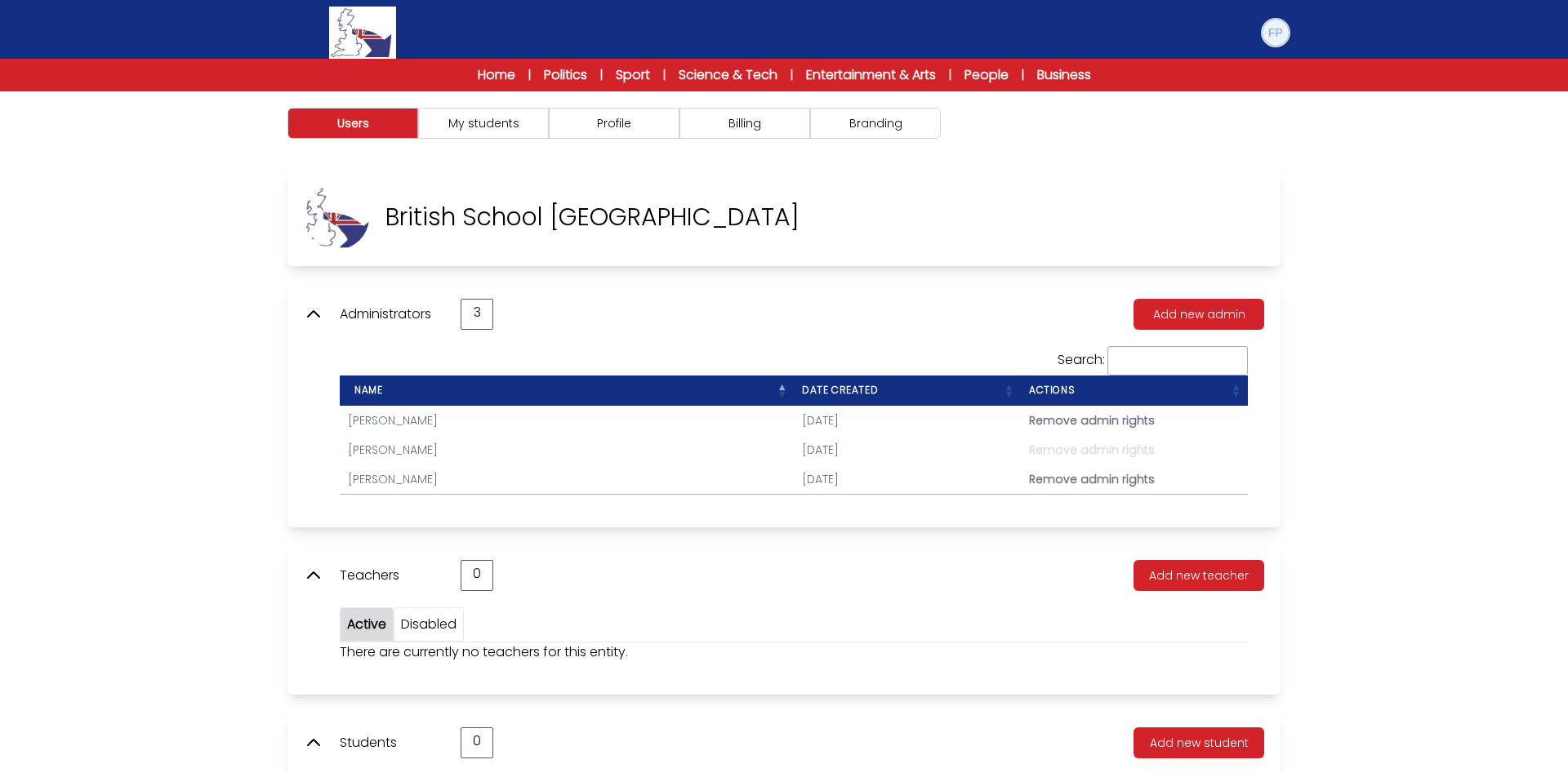
click at [1286, 36] on img at bounding box center [1276, 32] width 26 height 26
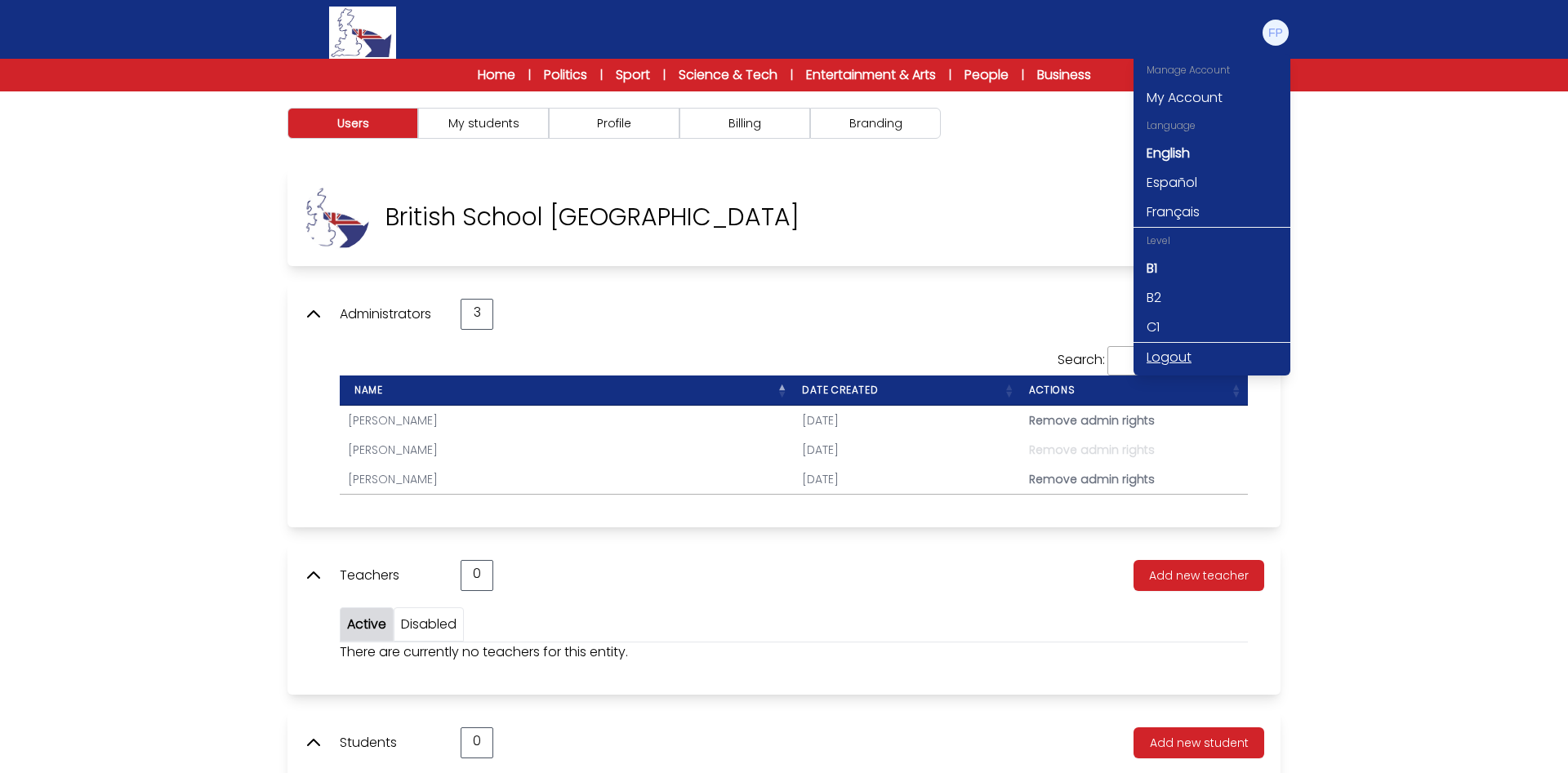
click at [1217, 350] on link "Logout" at bounding box center [1211, 358] width 157 height 30
